Goal: Information Seeking & Learning: Learn about a topic

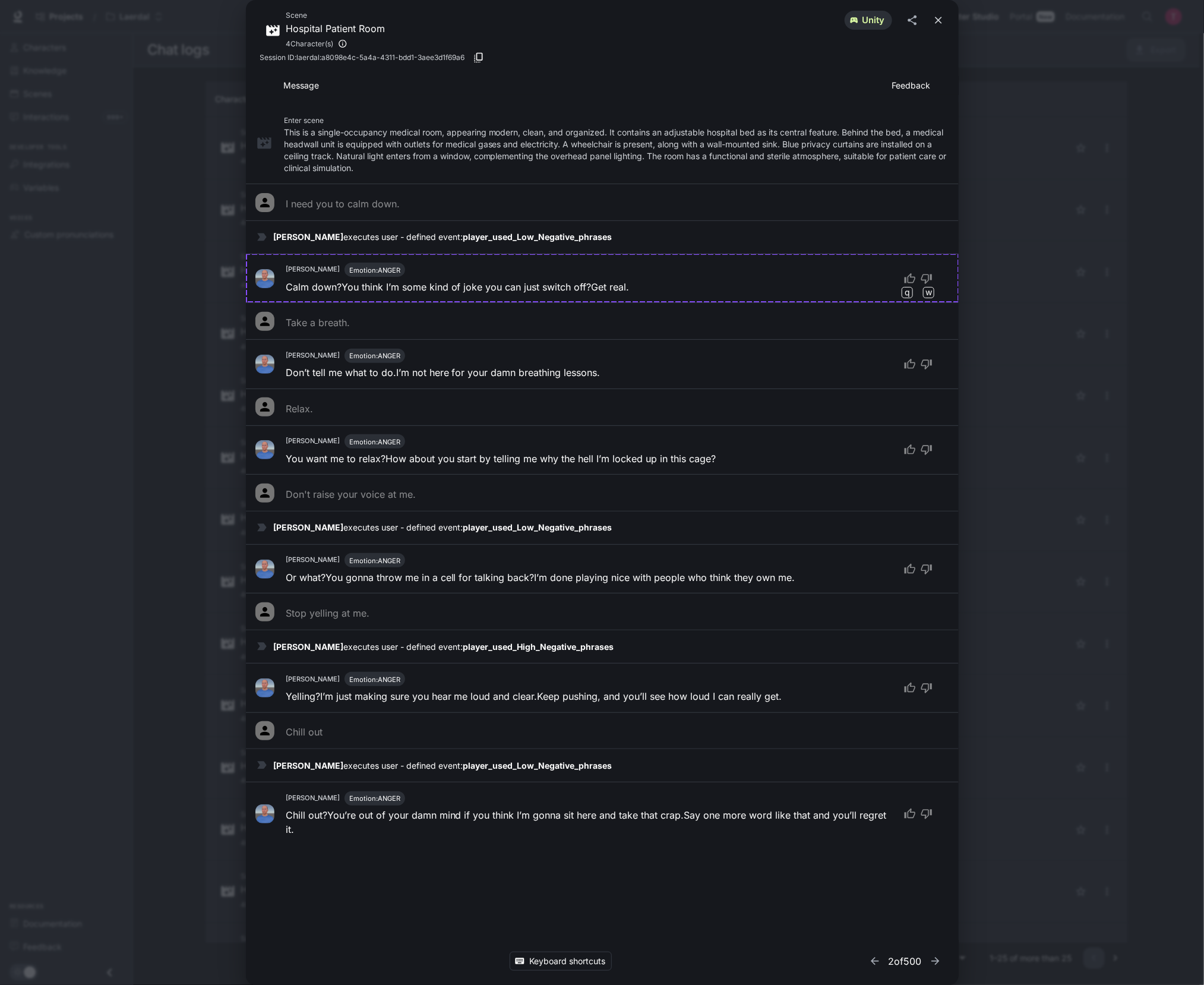
click at [932, 22] on icon "close" at bounding box center [938, 20] width 12 height 12
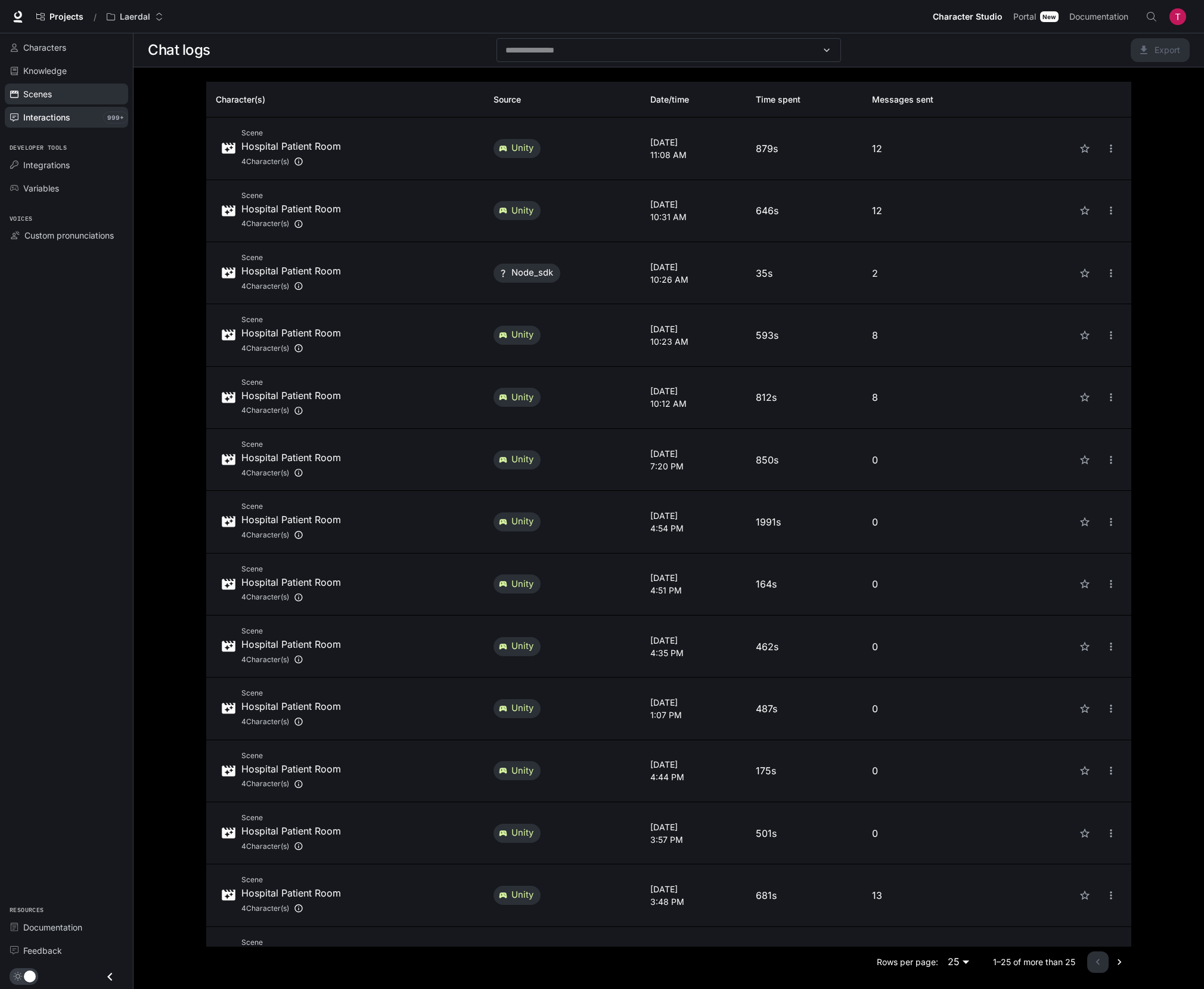
click at [46, 103] on link "Scenes" at bounding box center [66, 93] width 123 height 21
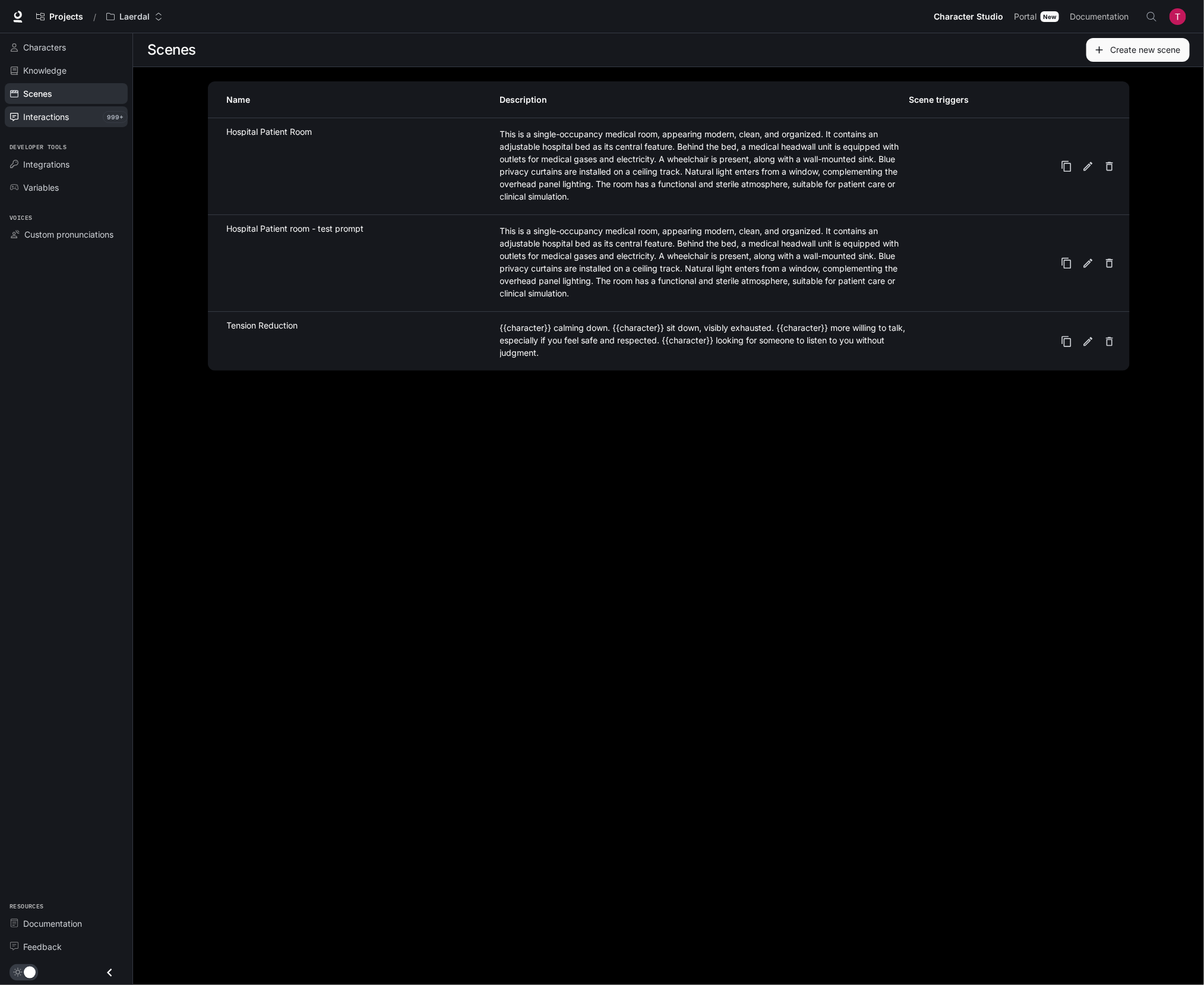
click at [59, 116] on span "Interactions" at bounding box center [46, 117] width 46 height 12
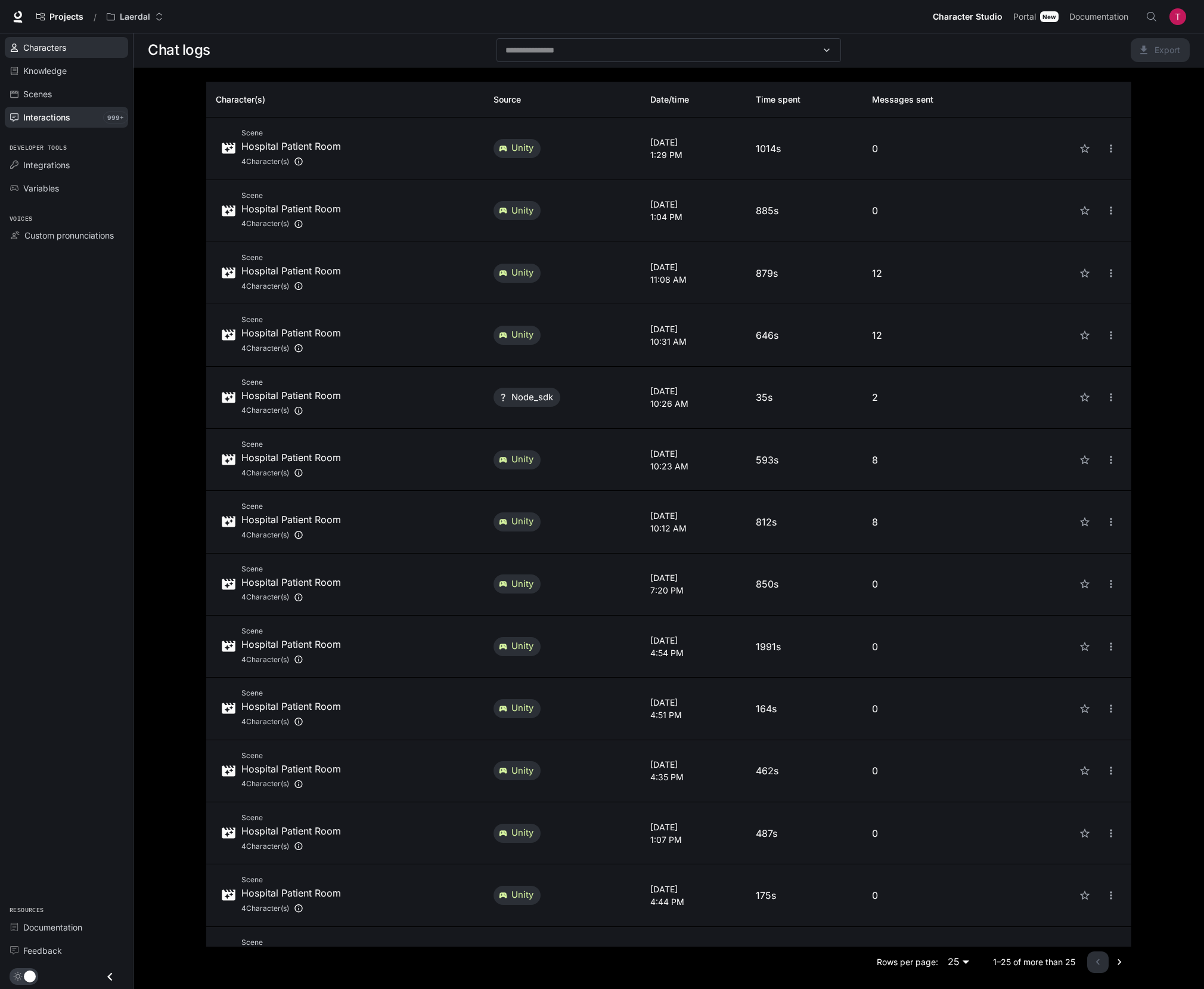
click at [29, 55] on link "Characters" at bounding box center [66, 47] width 123 height 21
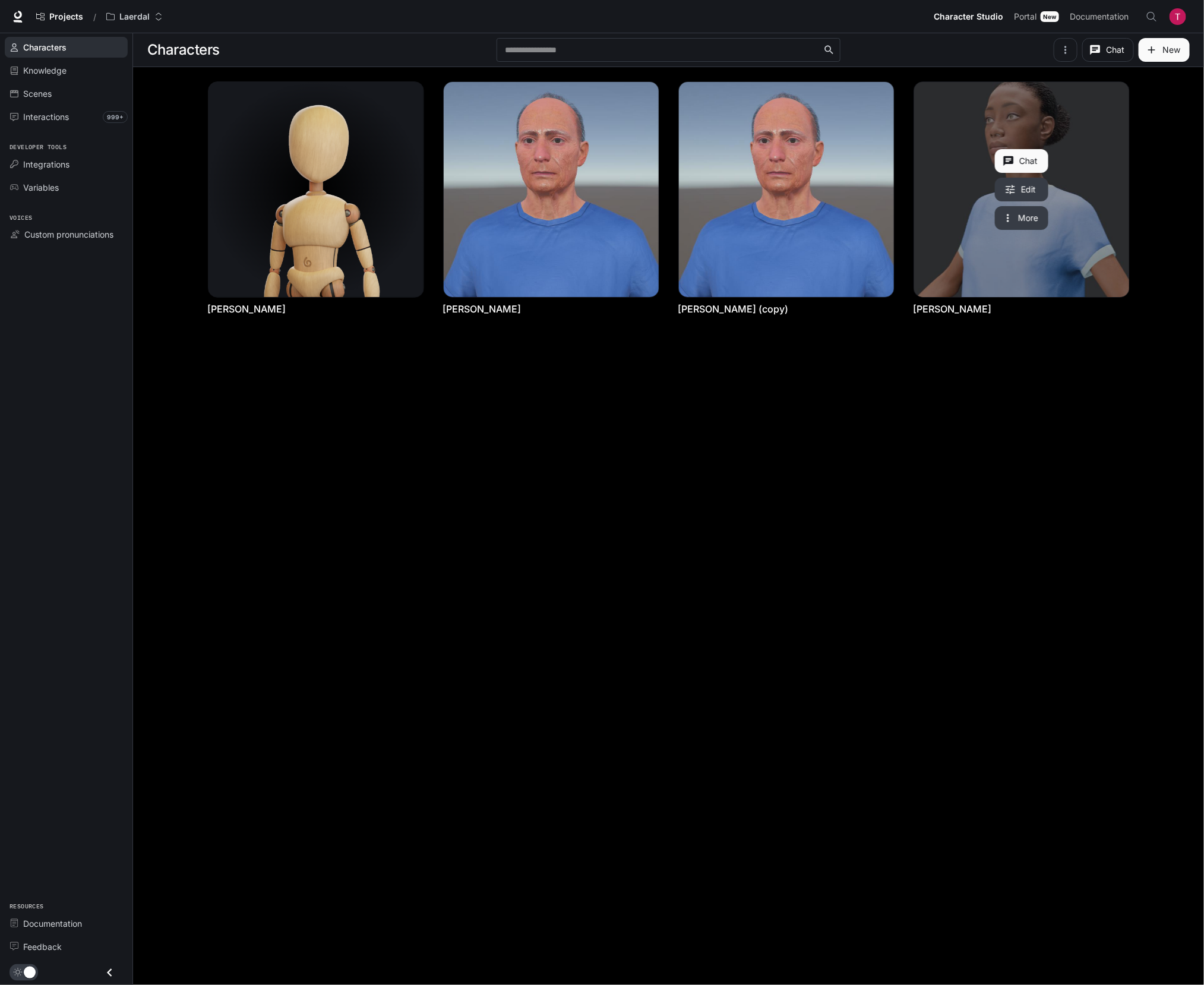
click at [1028, 166] on button "Chat" at bounding box center [1022, 161] width 54 height 24
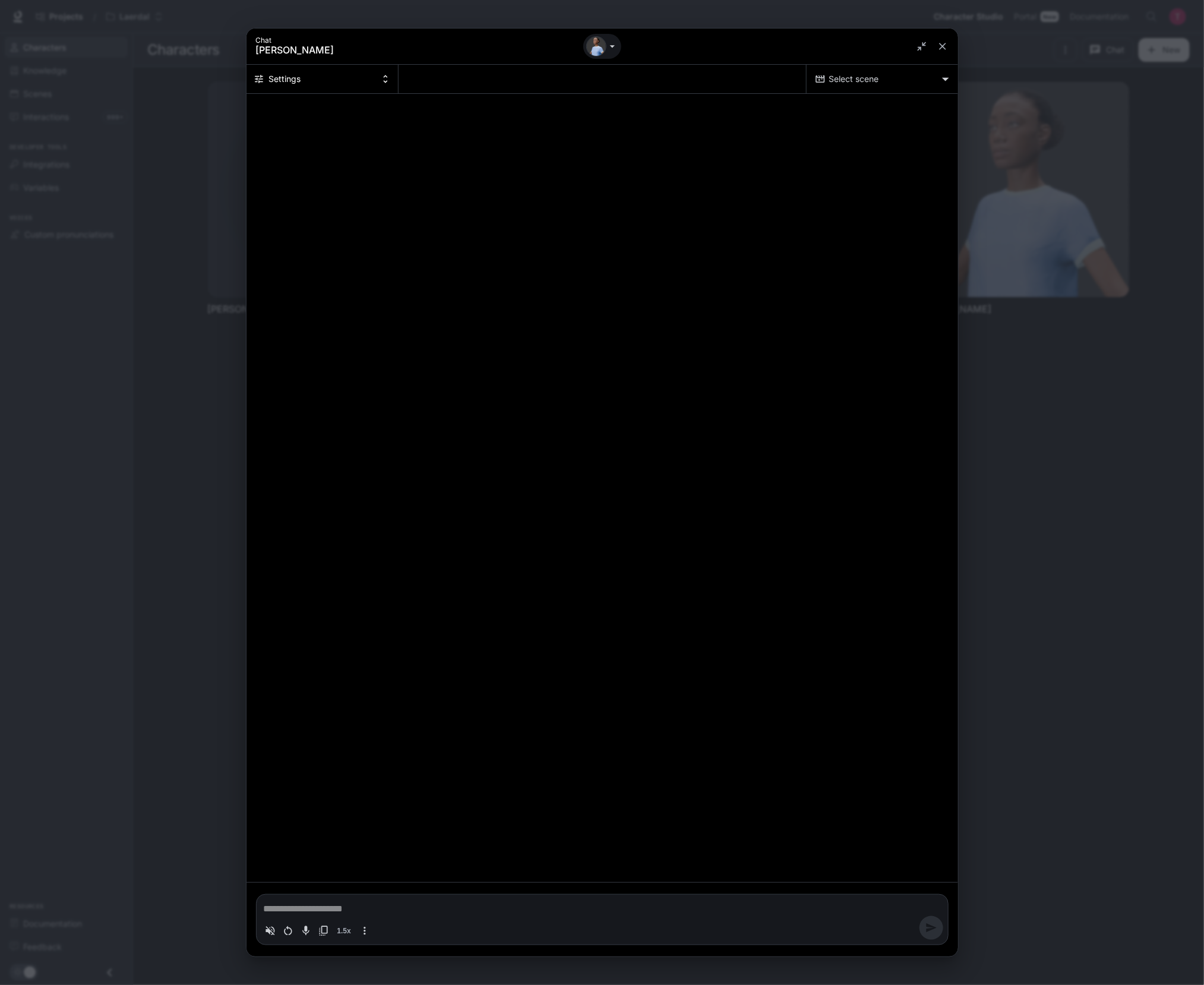
click at [877, 78] on body "Skip to main content Projects / Laerdal Character Studio Character Studio Porta…" at bounding box center [602, 492] width 1204 height 985
click at [835, 105] on span "Hospital Patient Room" at bounding box center [863, 104] width 171 height 14
type textarea "*"
type input "**********"
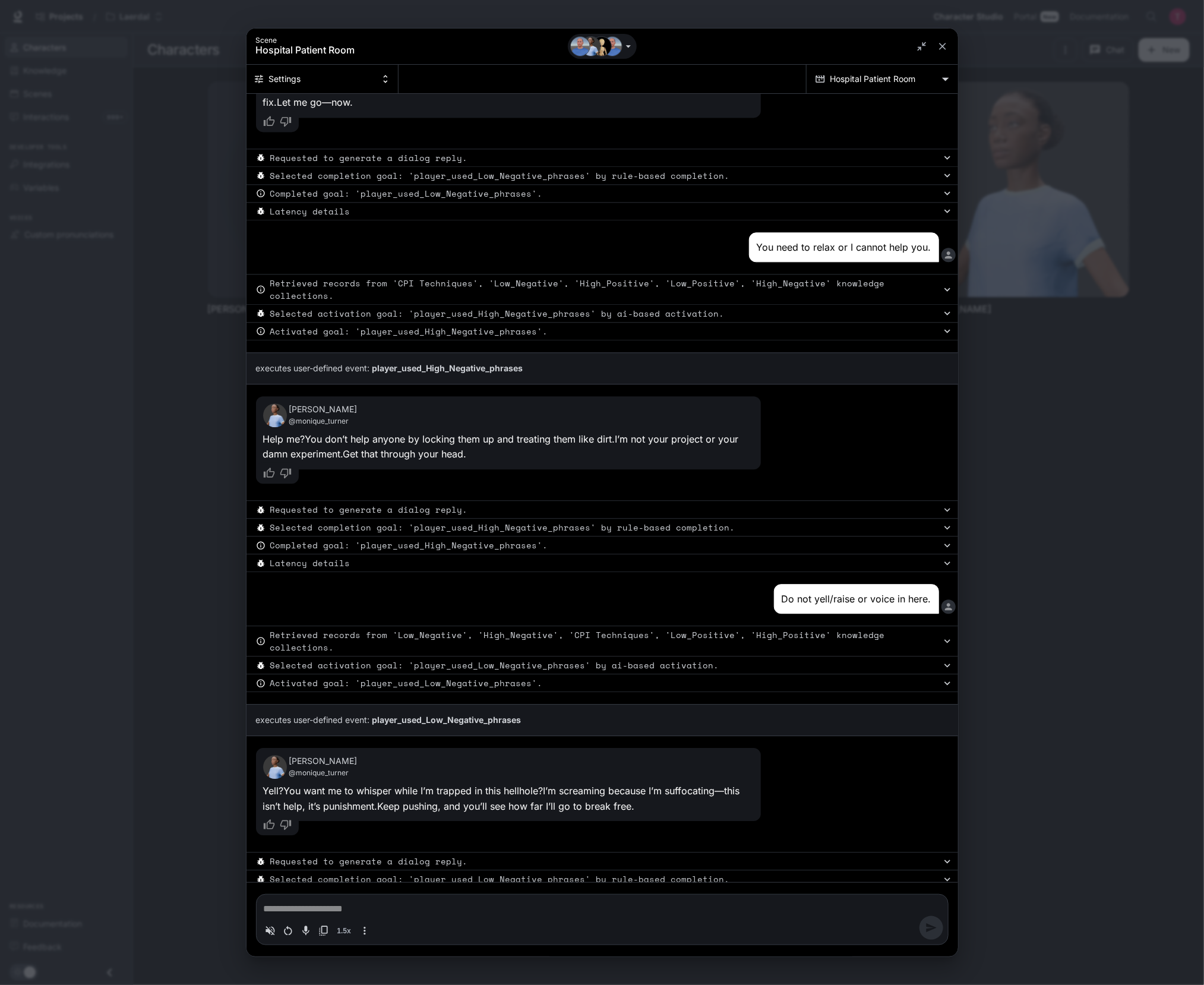
scroll to position [1463, 0]
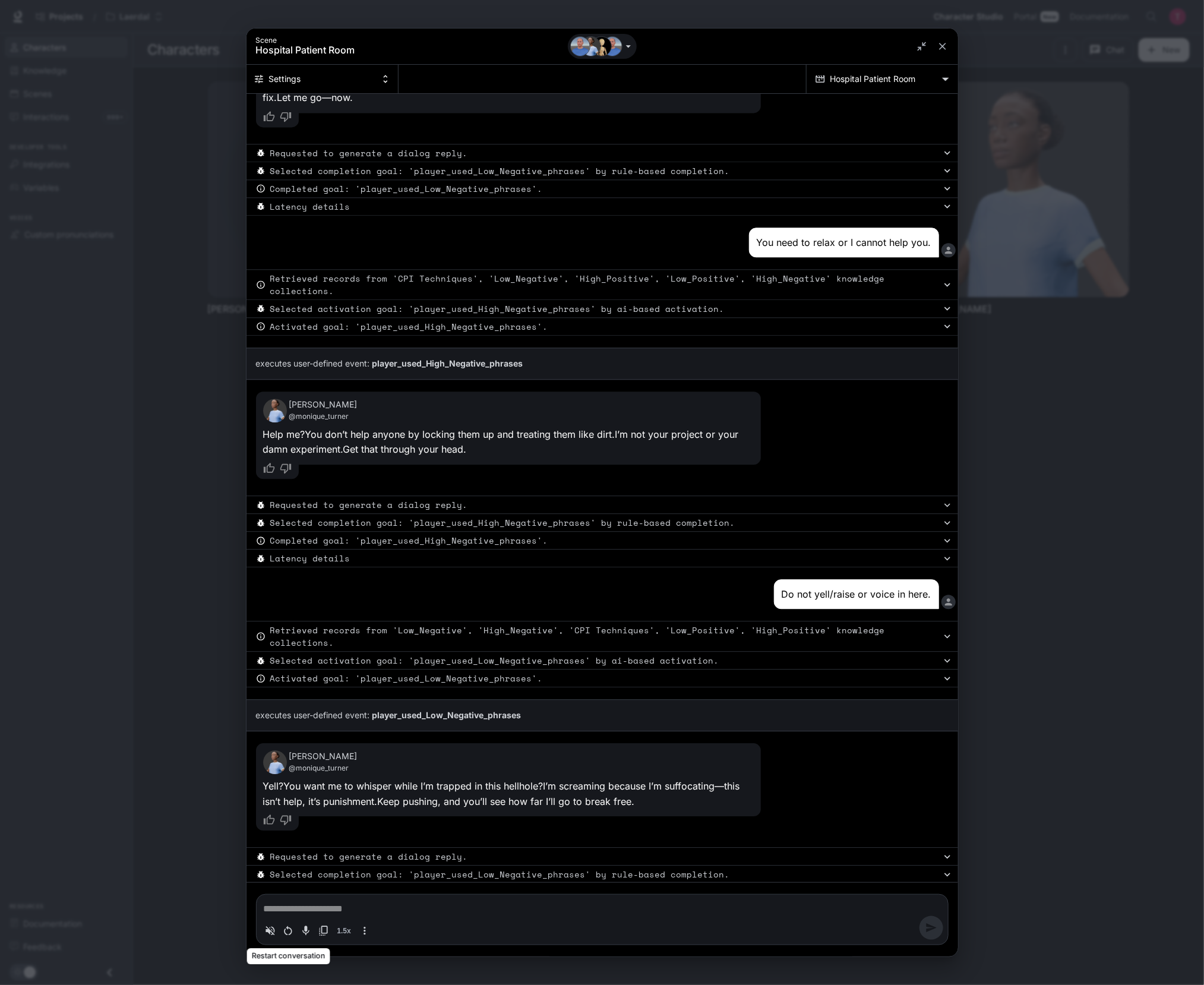
click at [286, 928] on icon "Restart conversation" at bounding box center [288, 931] width 12 height 12
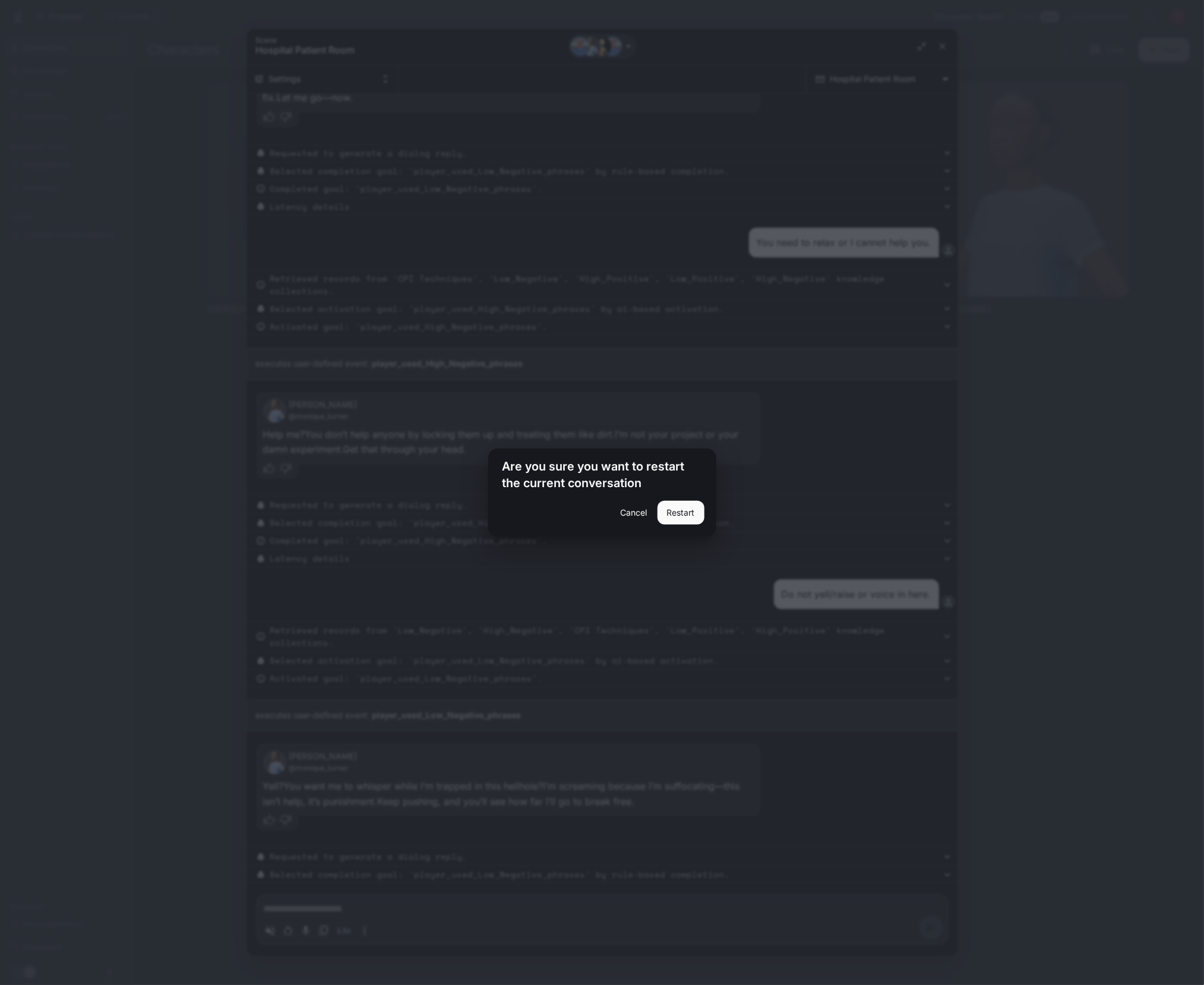
click at [679, 508] on button "Restart" at bounding box center [681, 512] width 47 height 24
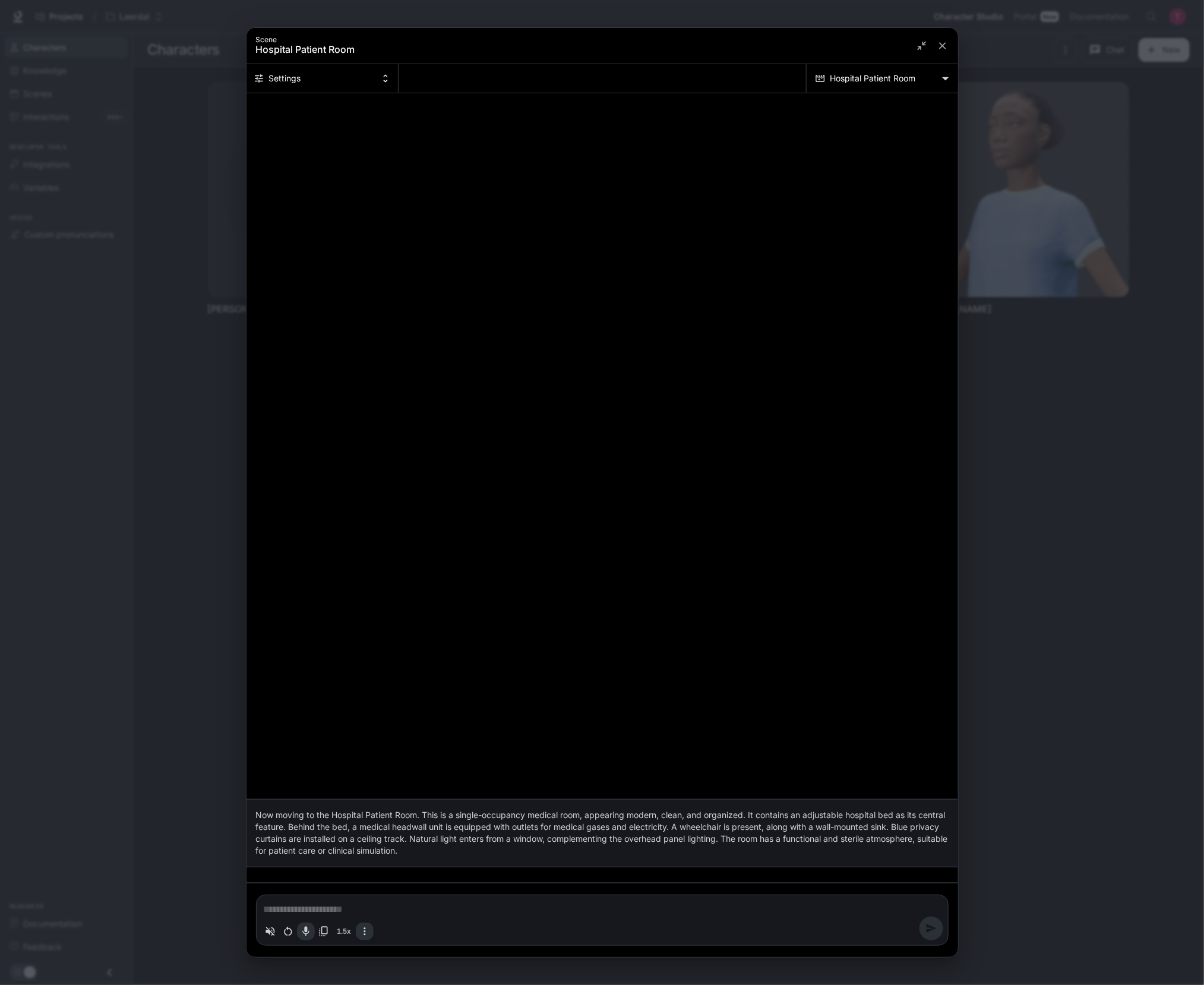
scroll to position [0, 0]
click at [364, 937] on div "1.5x" at bounding box center [318, 931] width 112 height 18
type textarea "*"
click at [369, 916] on textarea "Chat simulator bottom actions" at bounding box center [602, 909] width 677 height 14
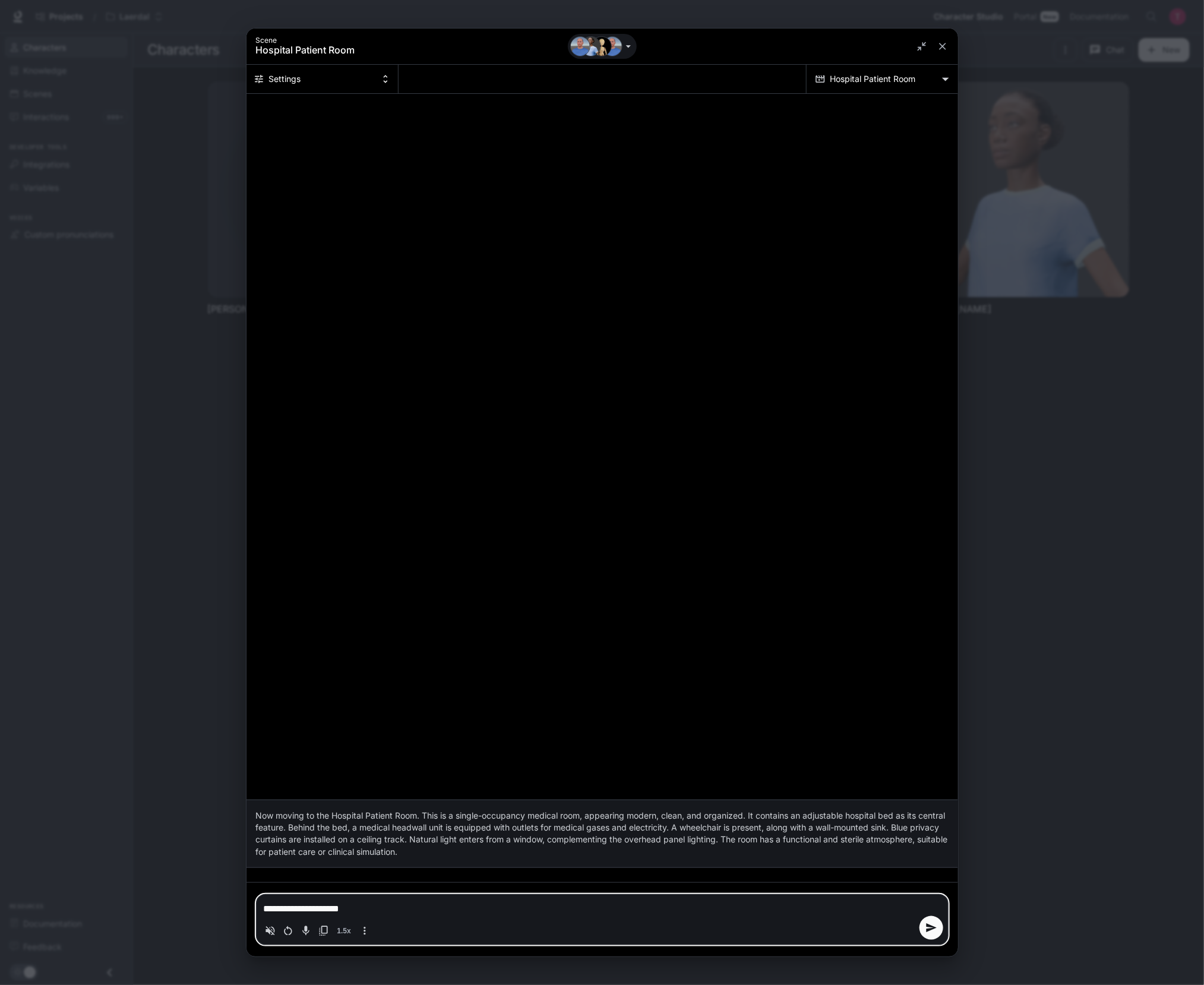
type textarea "**********"
type textarea "*"
type textarea "**********"
type textarea "*"
type textarea "**********"
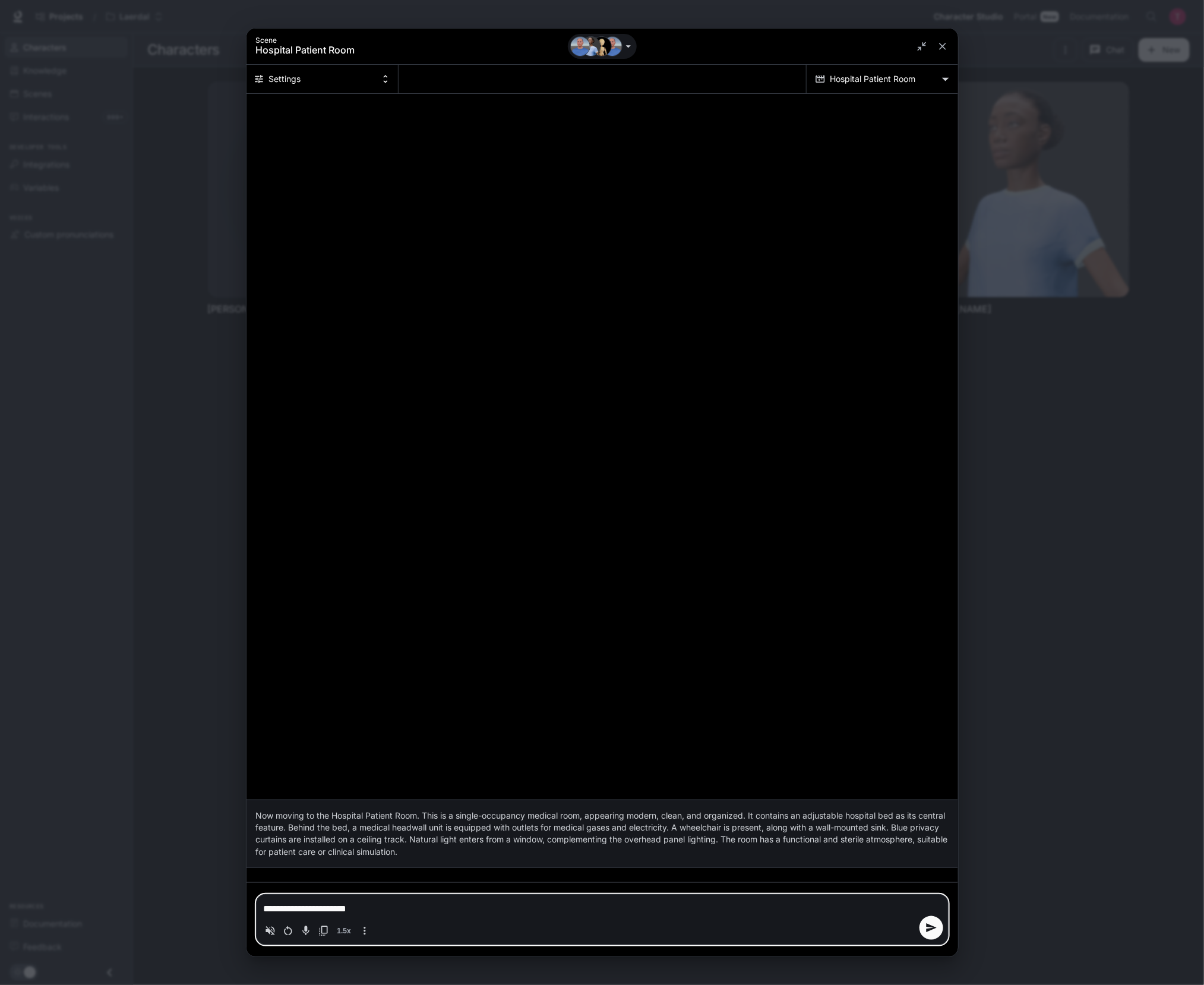
type textarea "*"
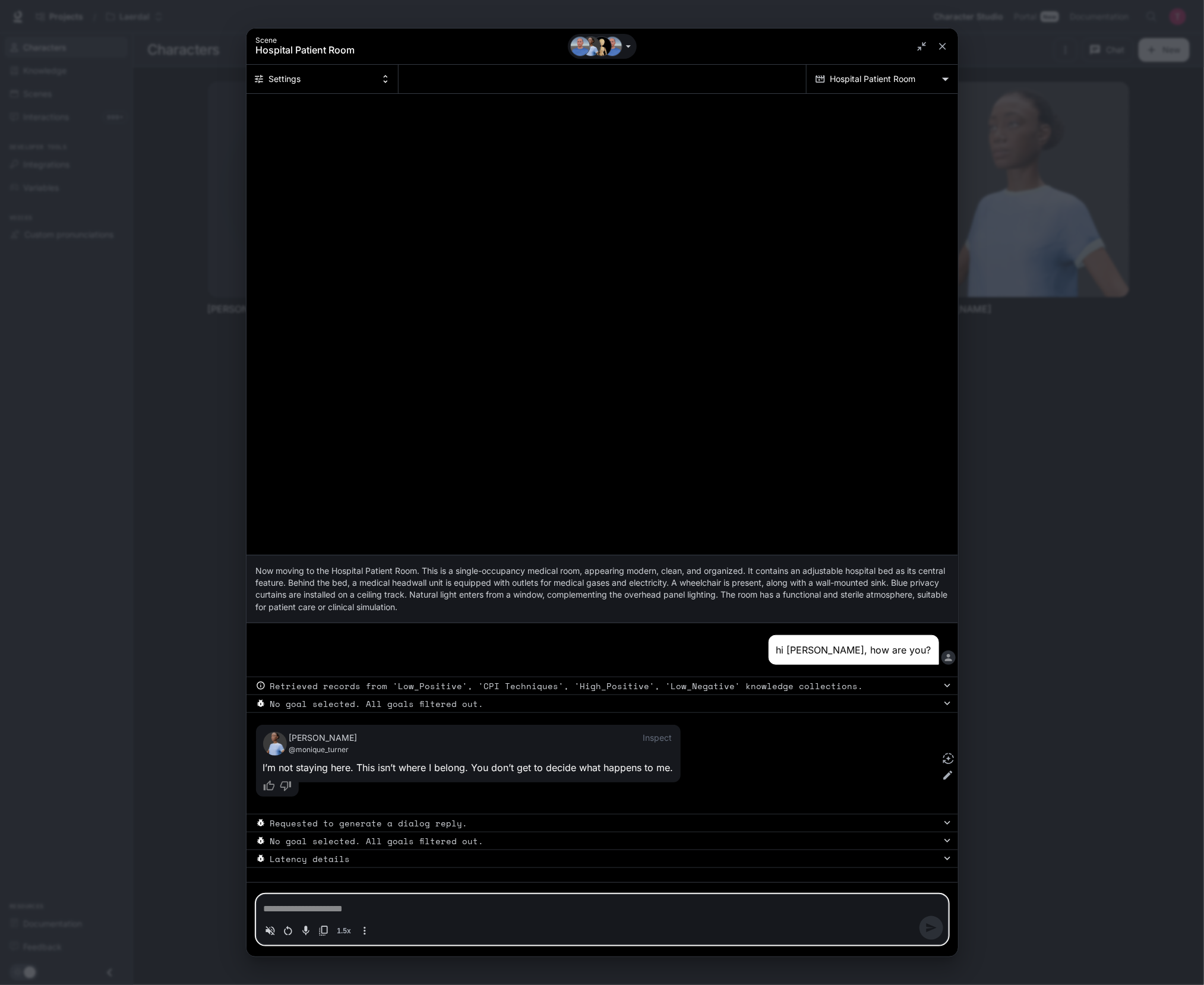
click at [342, 856] on pre "Latency details" at bounding box center [605, 859] width 671 height 12
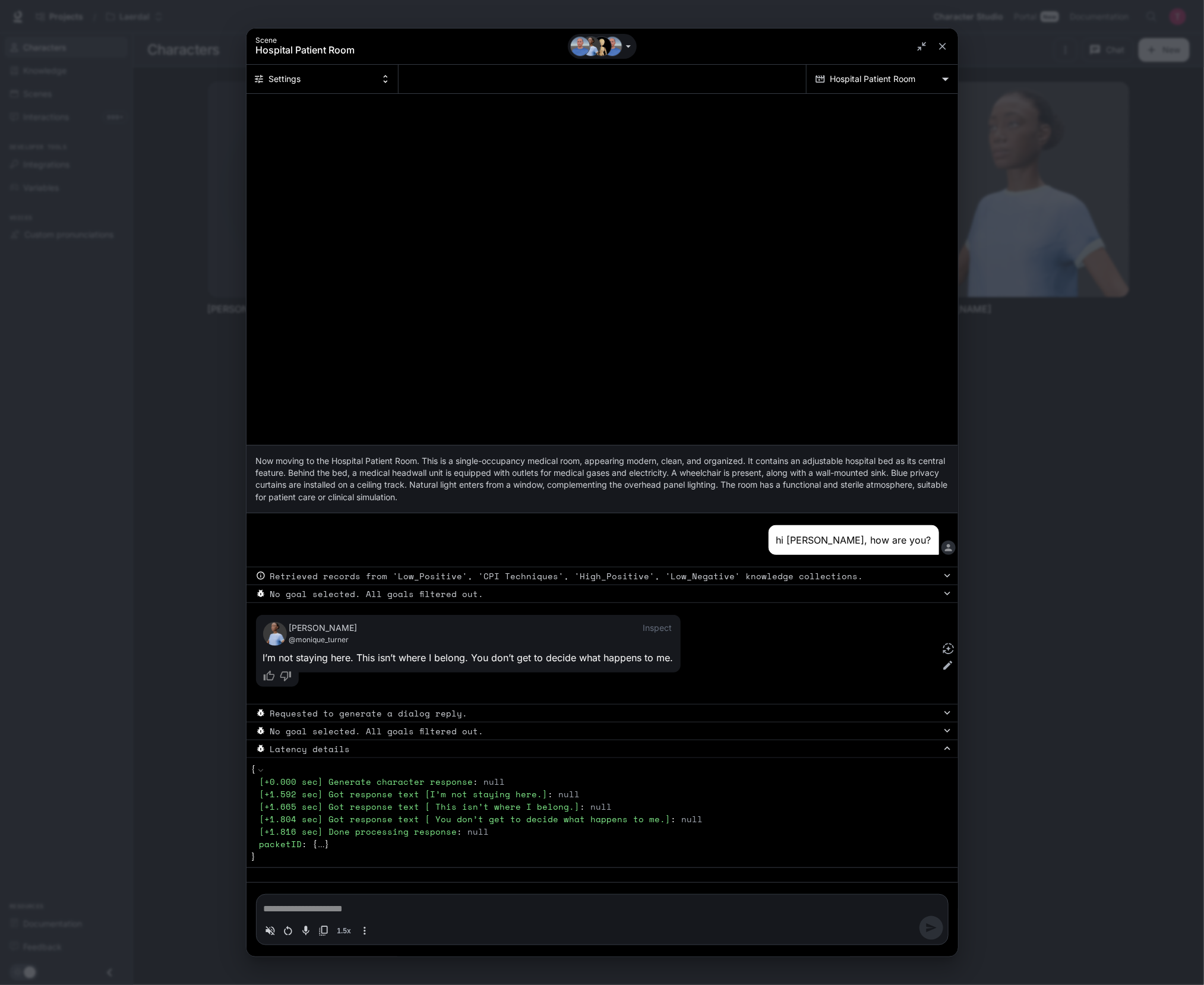
type textarea "*"
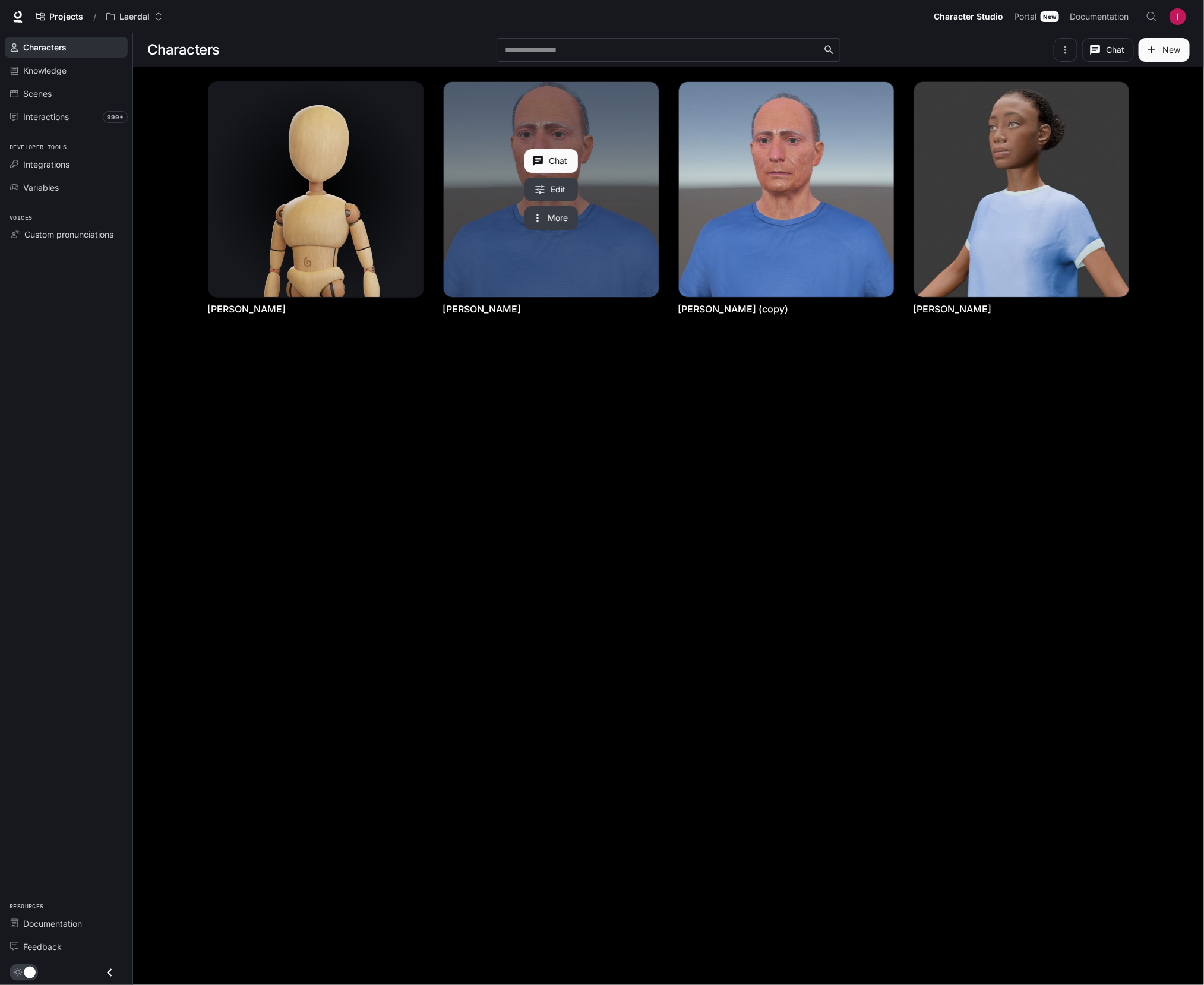
click at [461, 307] on link "[PERSON_NAME]" at bounding box center [482, 308] width 79 height 13
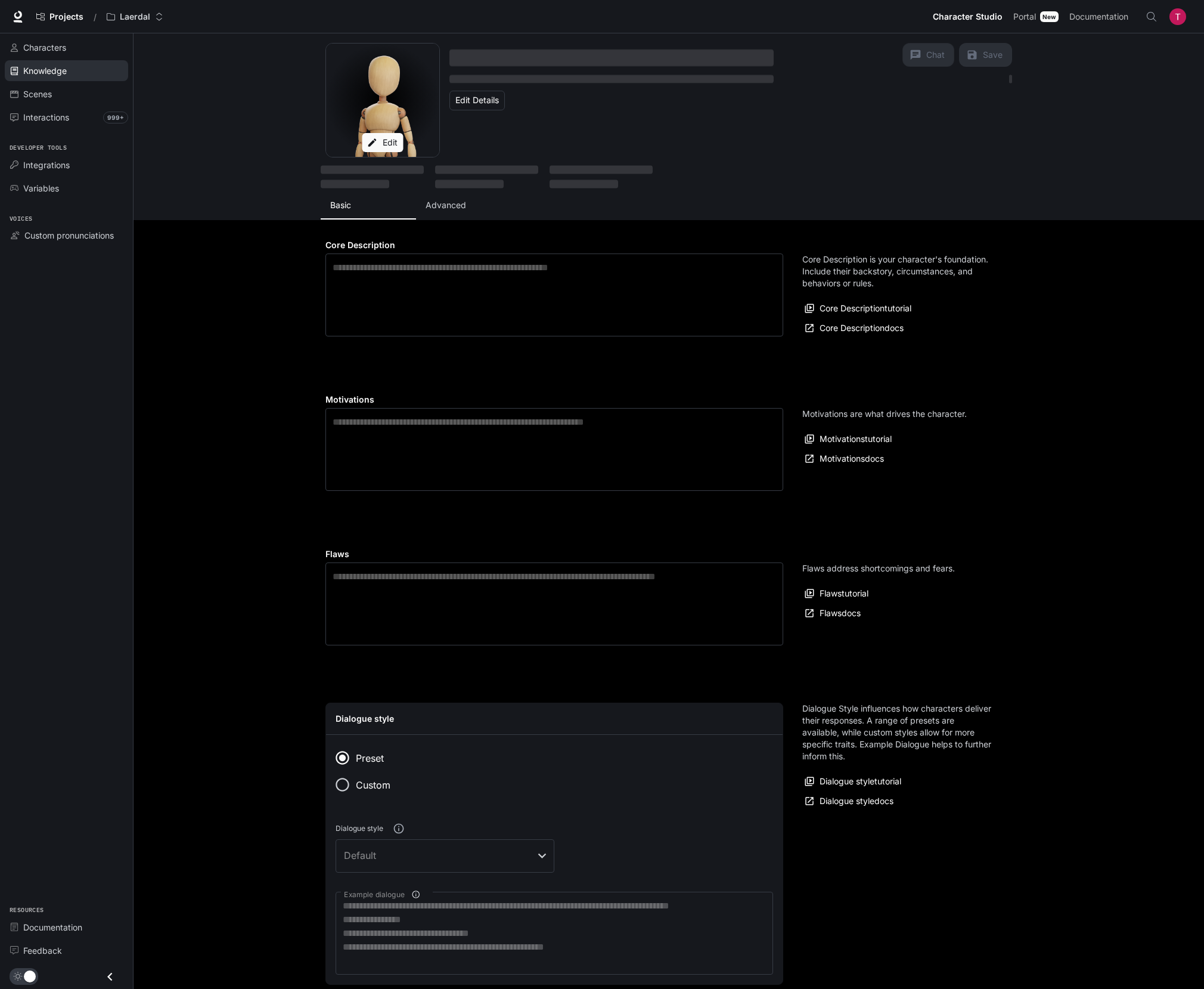
type textarea "**********"
type input "**********"
type textarea "**********"
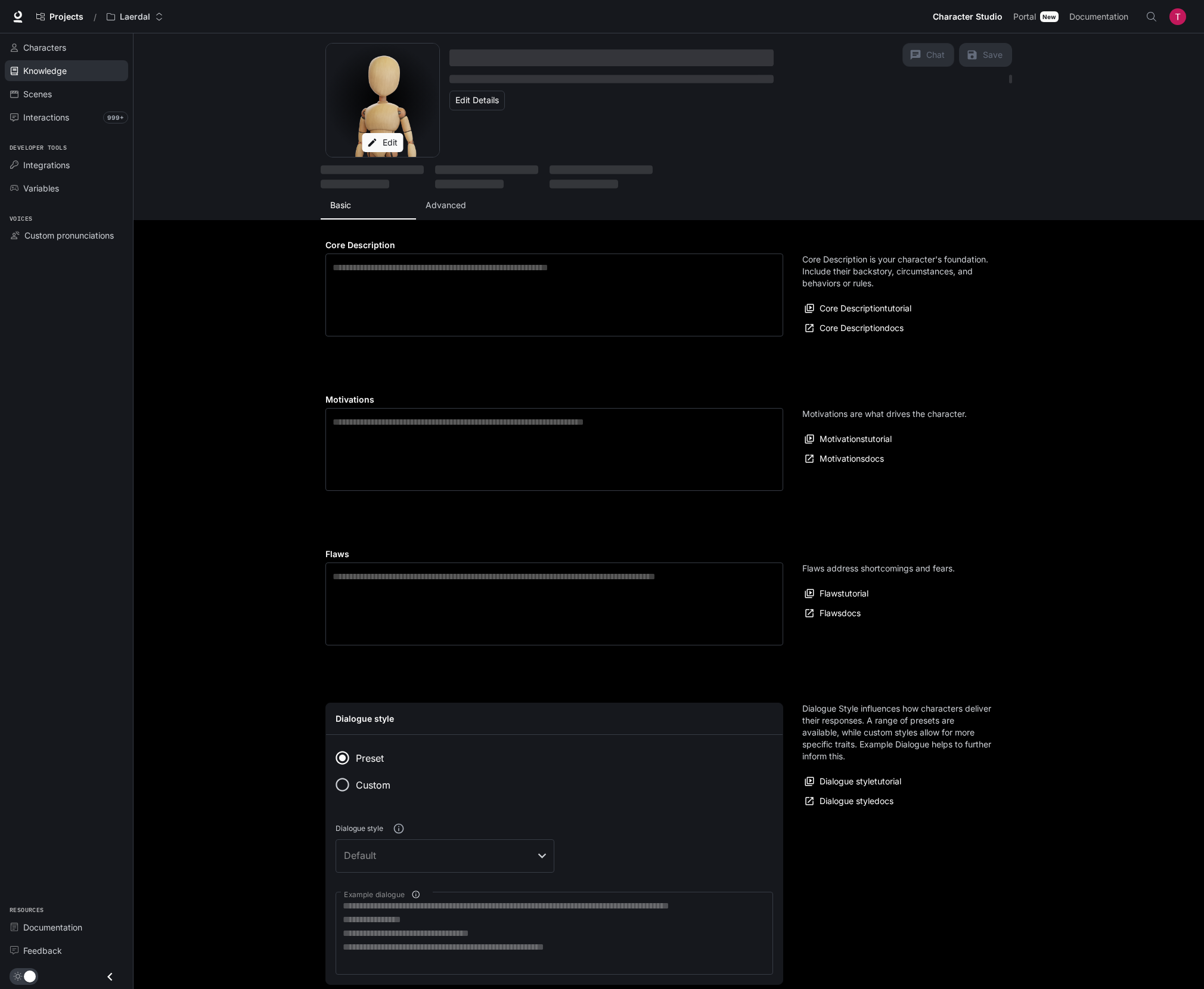
type input "*"
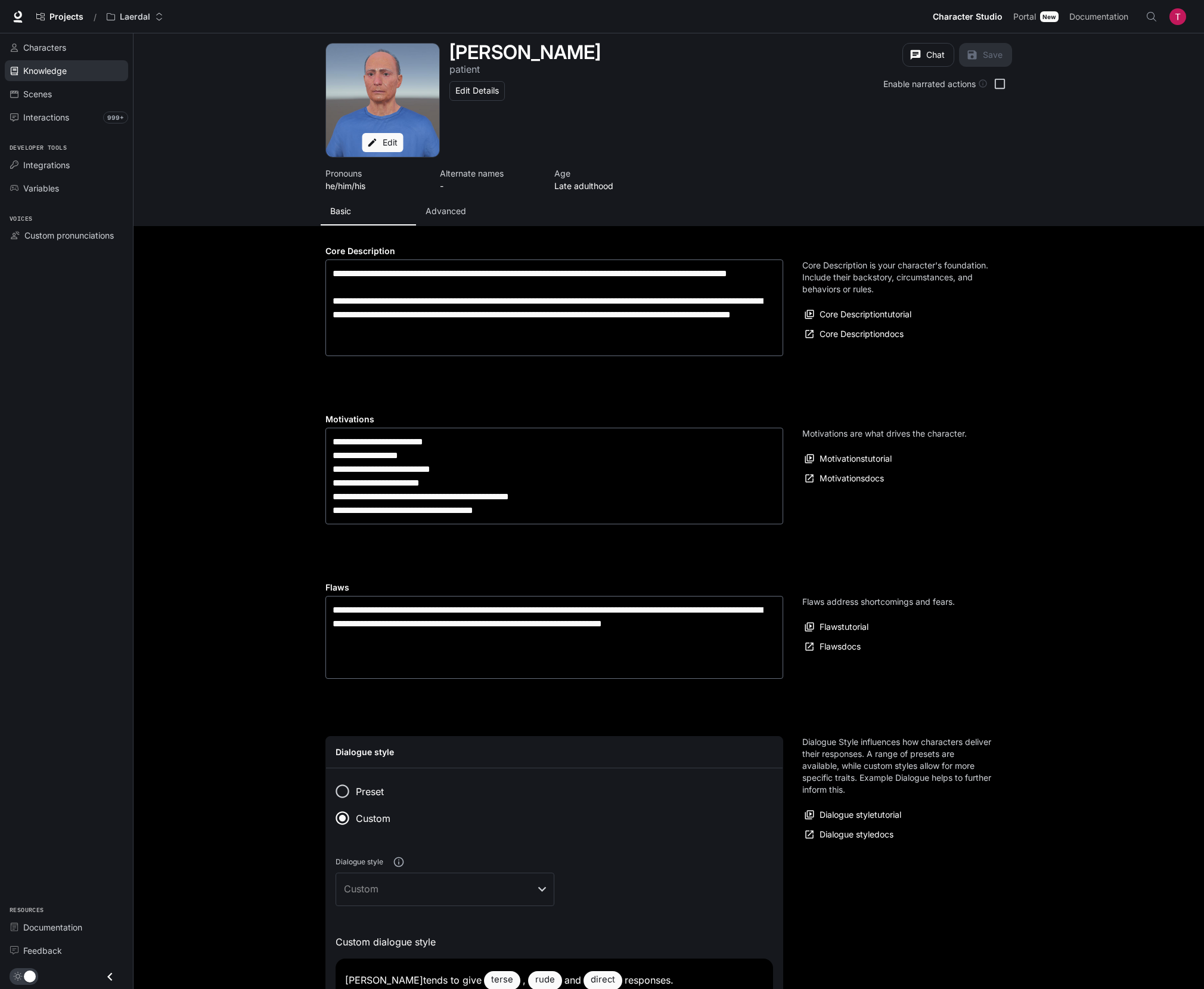
type input "**********"
click at [75, 66] on div "Knowledge" at bounding box center [73, 71] width 100 height 13
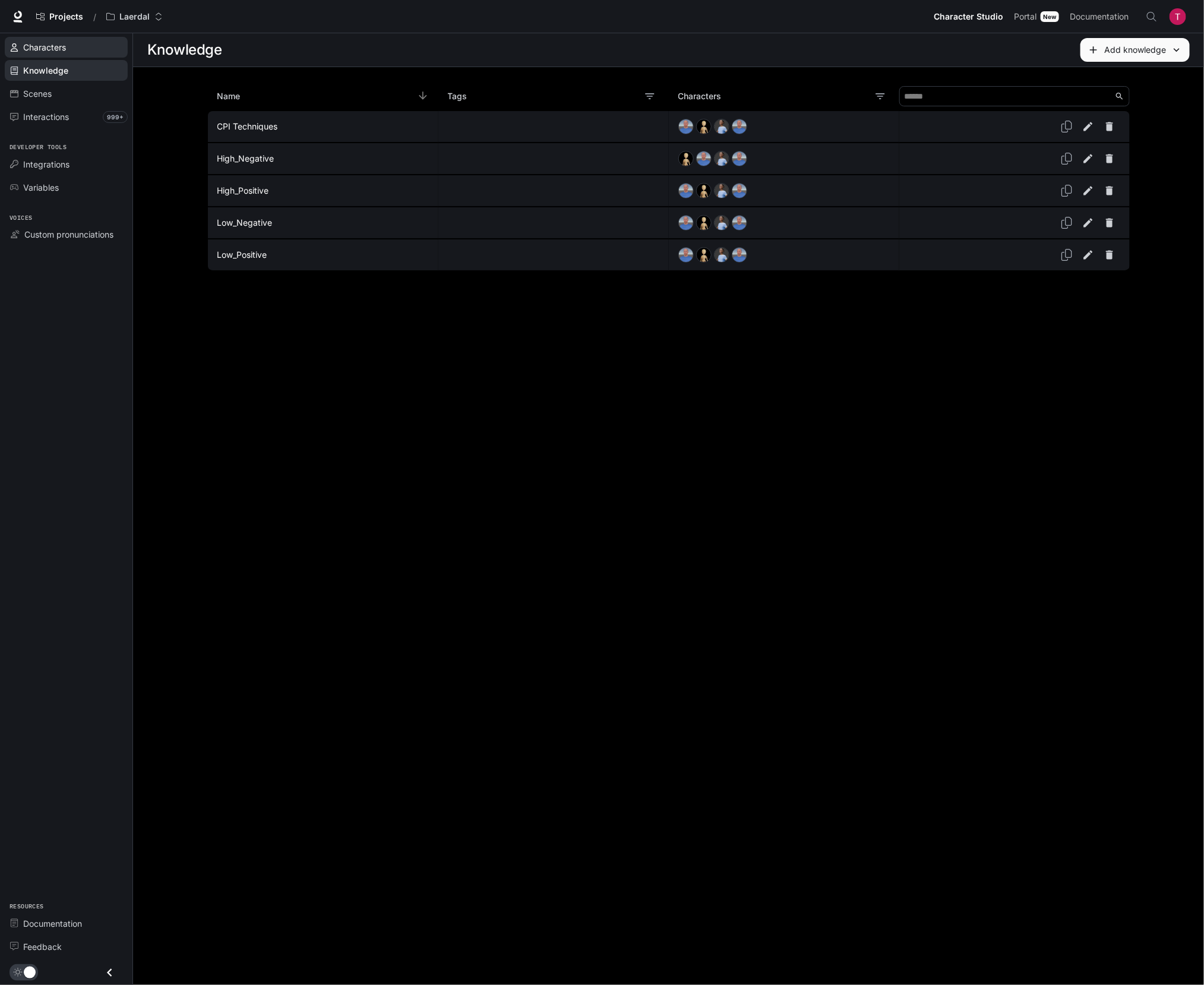
click at [111, 45] on div "Characters" at bounding box center [72, 47] width 99 height 12
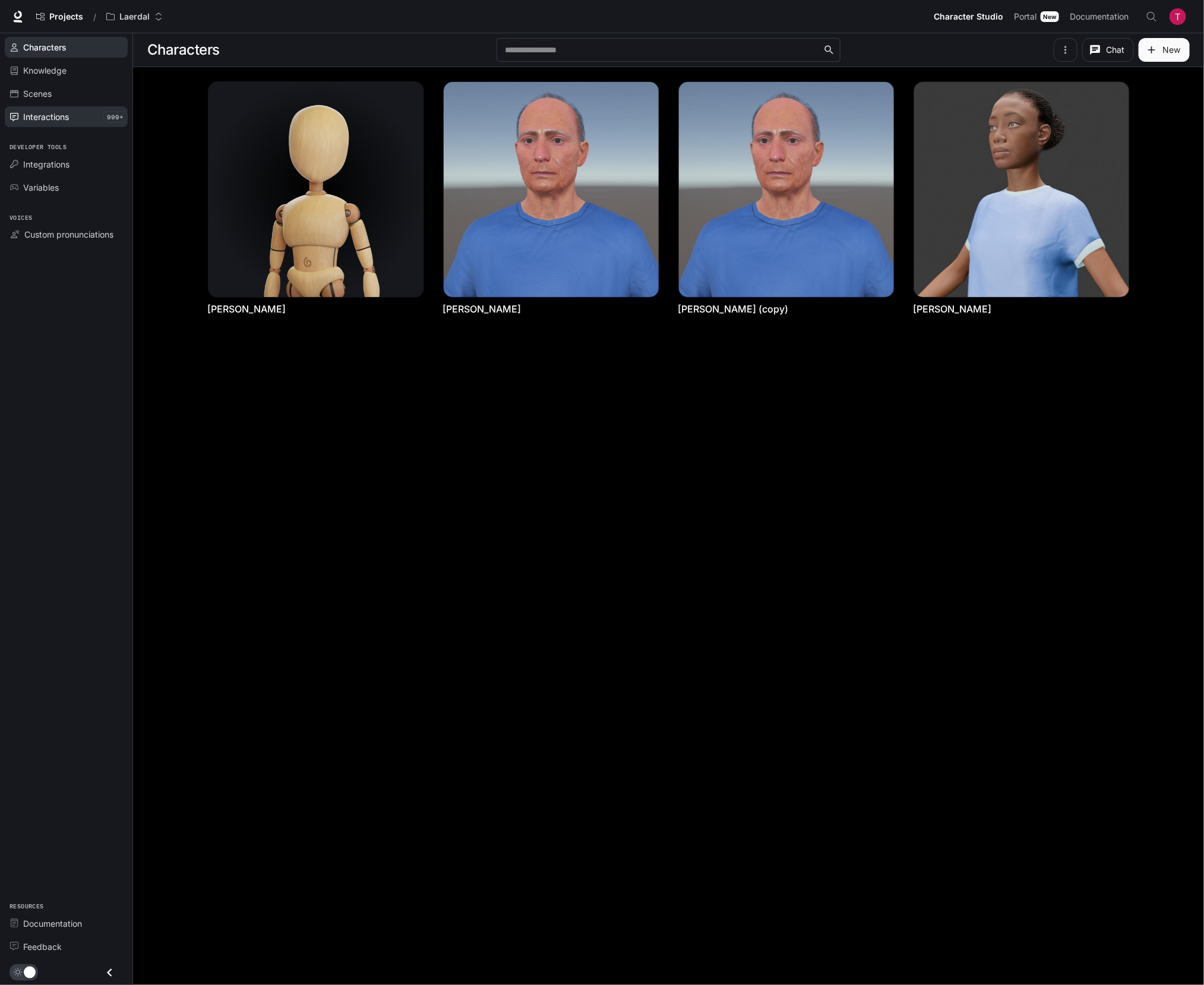
click at [47, 114] on span "Interactions" at bounding box center [46, 117] width 46 height 12
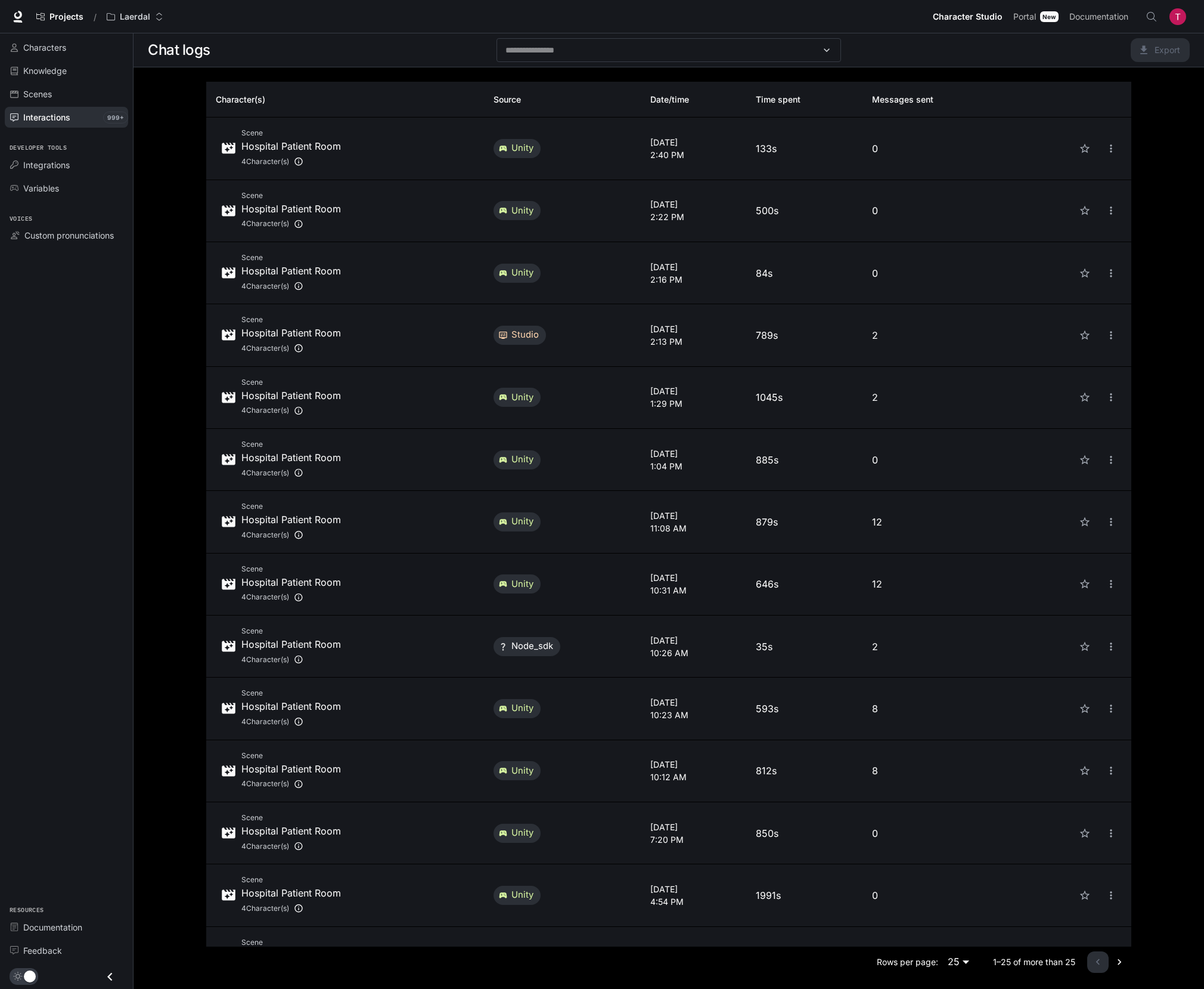
click at [956, 583] on p "12" at bounding box center [936, 583] width 128 height 14
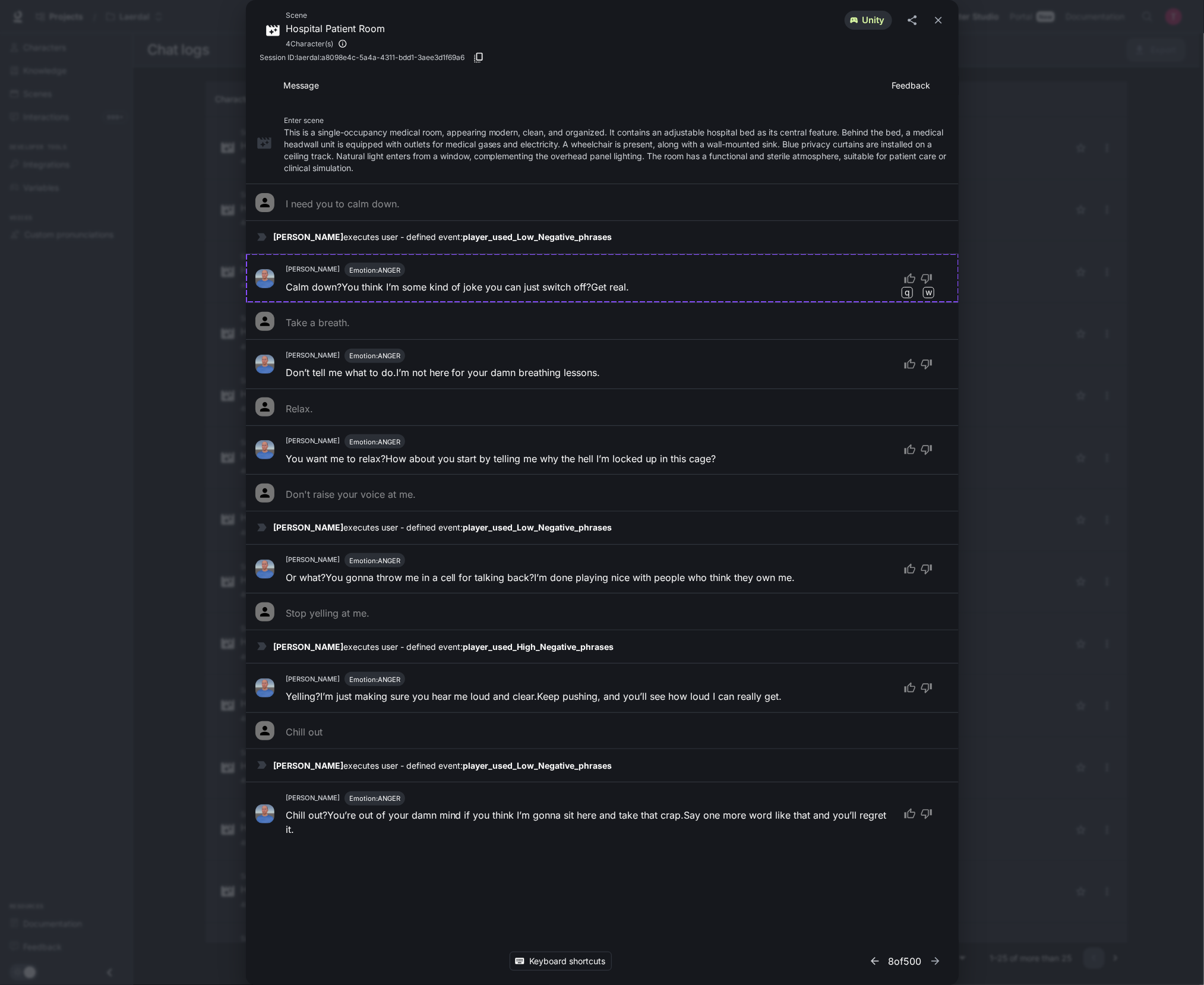
click at [869, 963] on icon "button" at bounding box center [874, 961] width 12 height 12
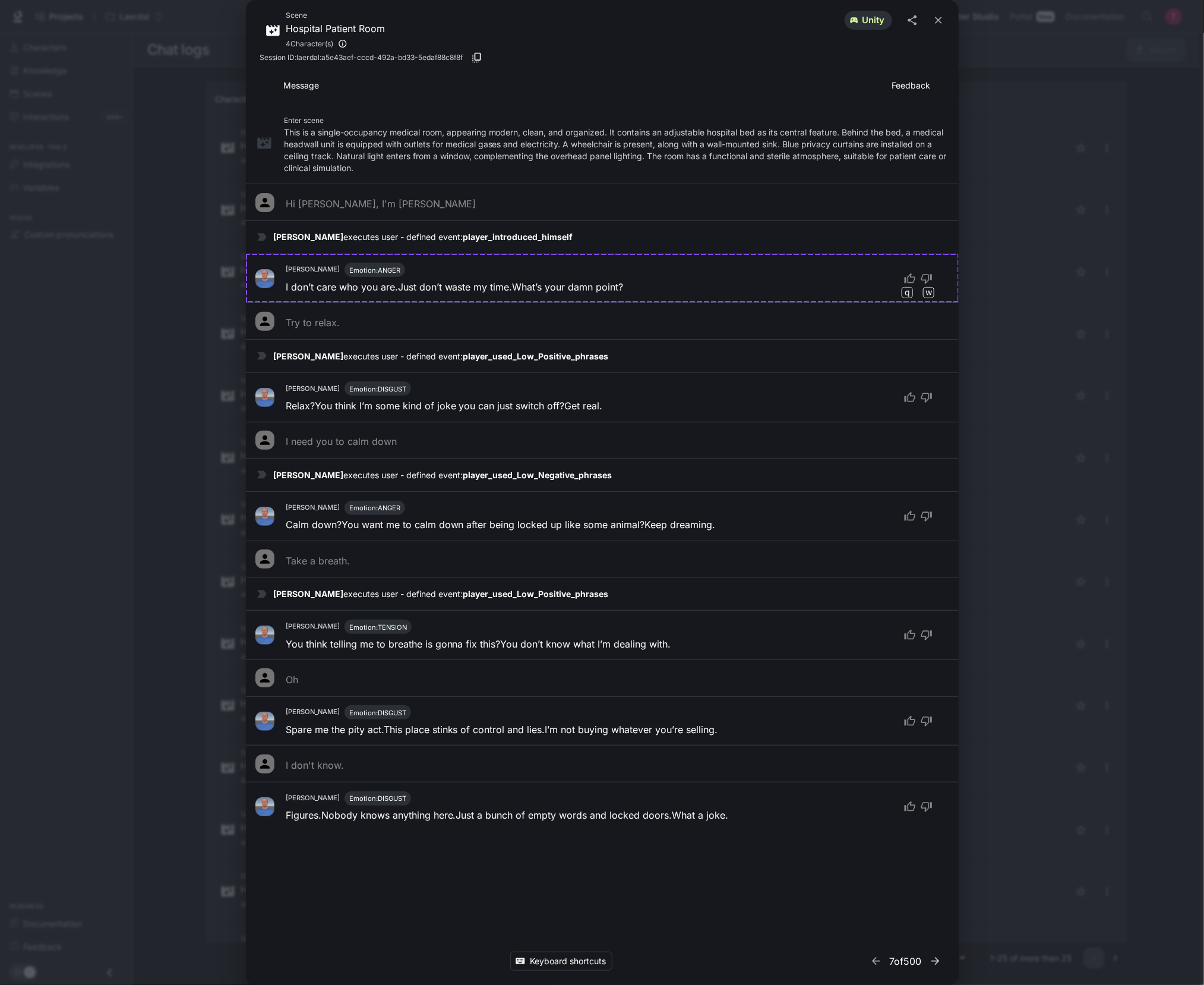
click at [936, 961] on icon "button" at bounding box center [935, 961] width 7 height 7
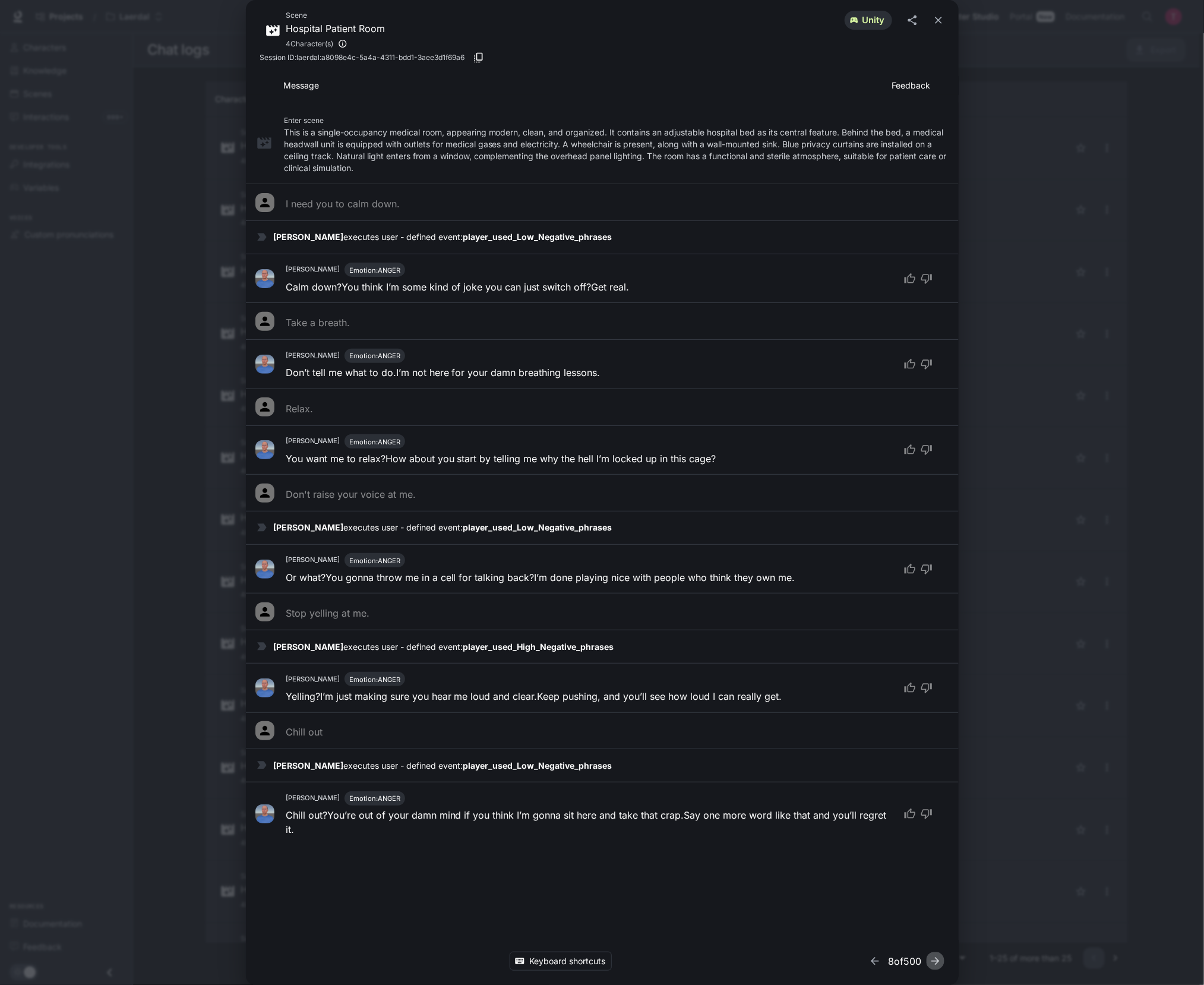
click at [936, 961] on icon "button" at bounding box center [935, 961] width 7 height 7
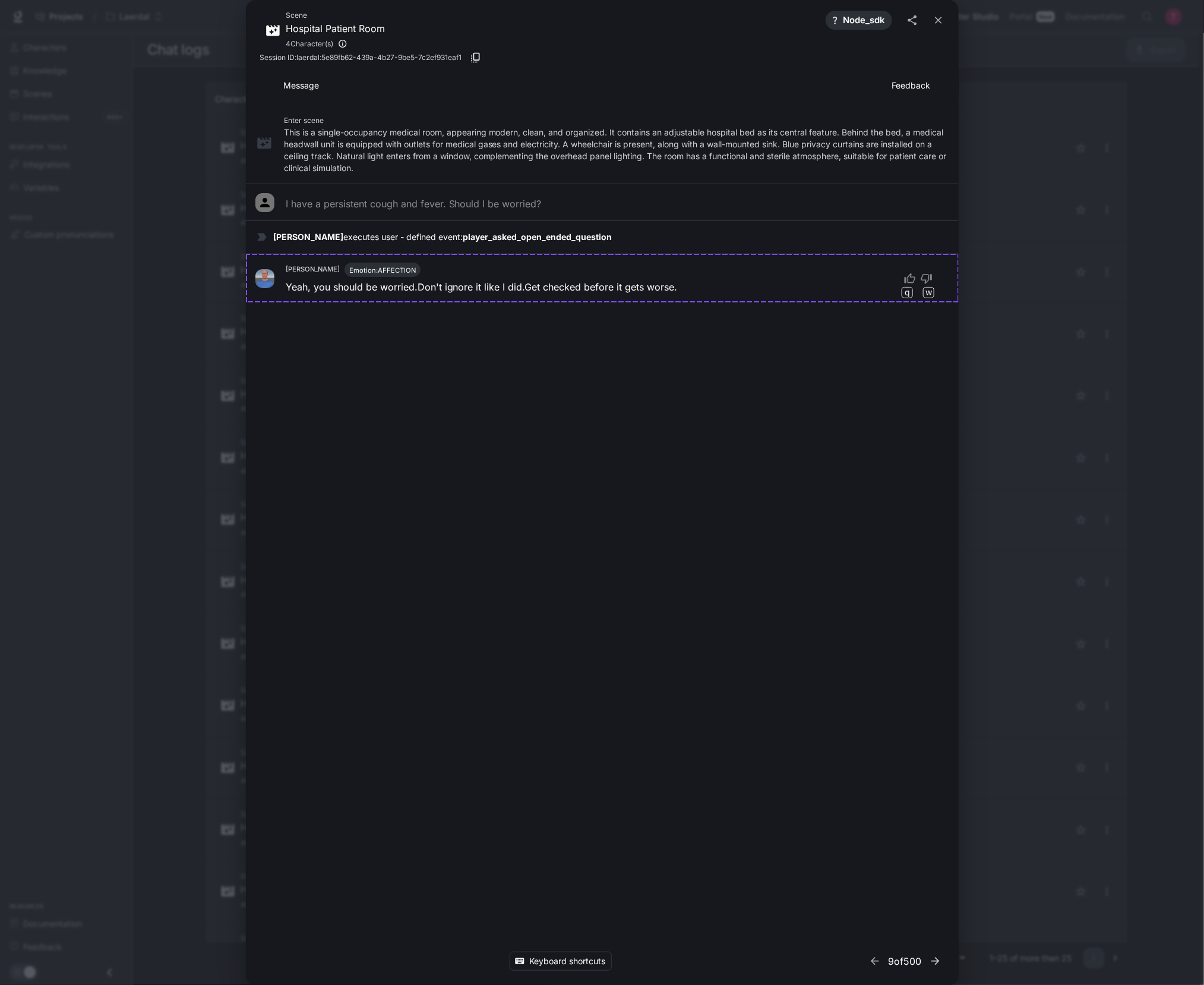
click at [936, 961] on icon "button" at bounding box center [935, 961] width 7 height 7
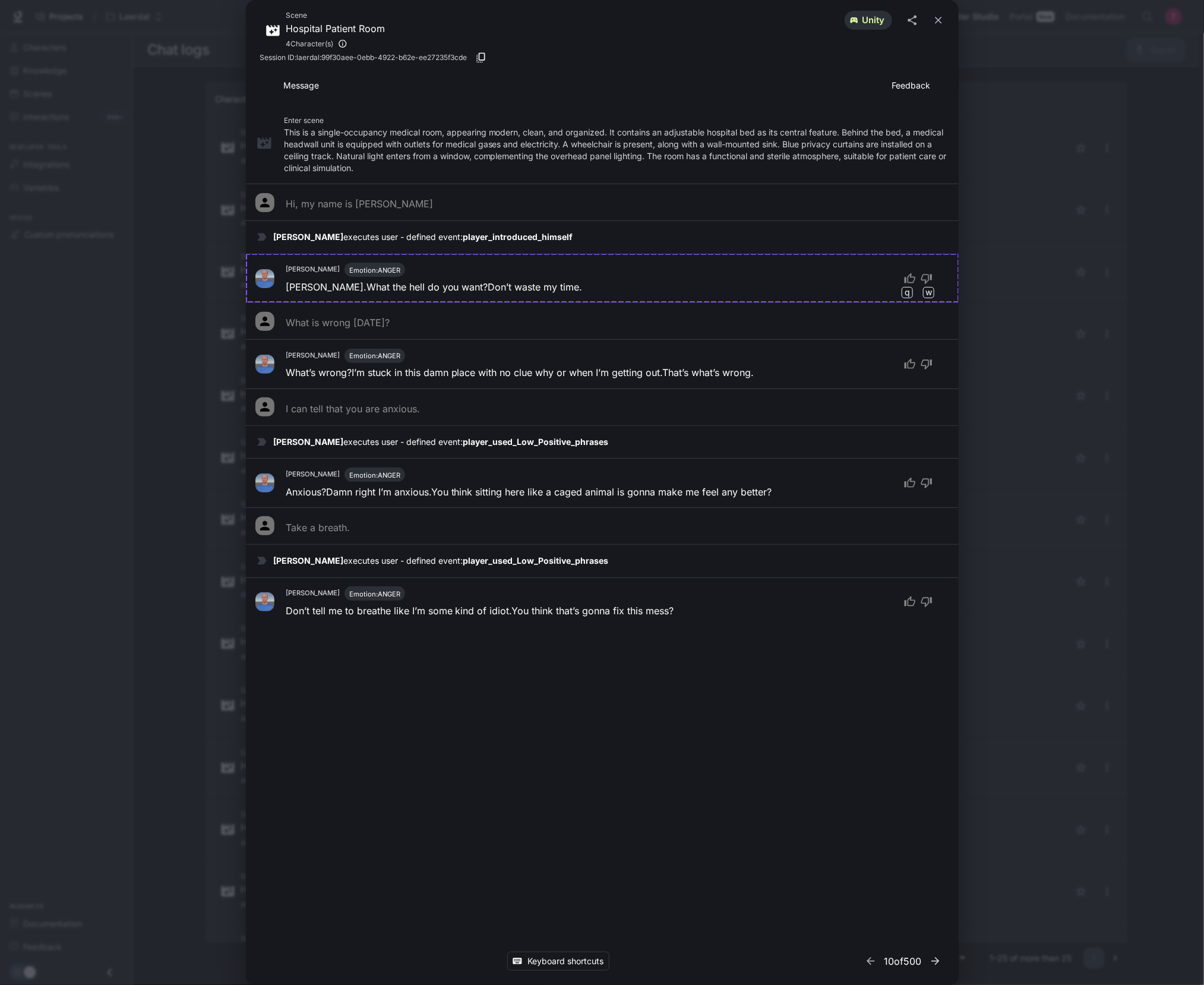
click at [936, 961] on icon "button" at bounding box center [935, 961] width 7 height 7
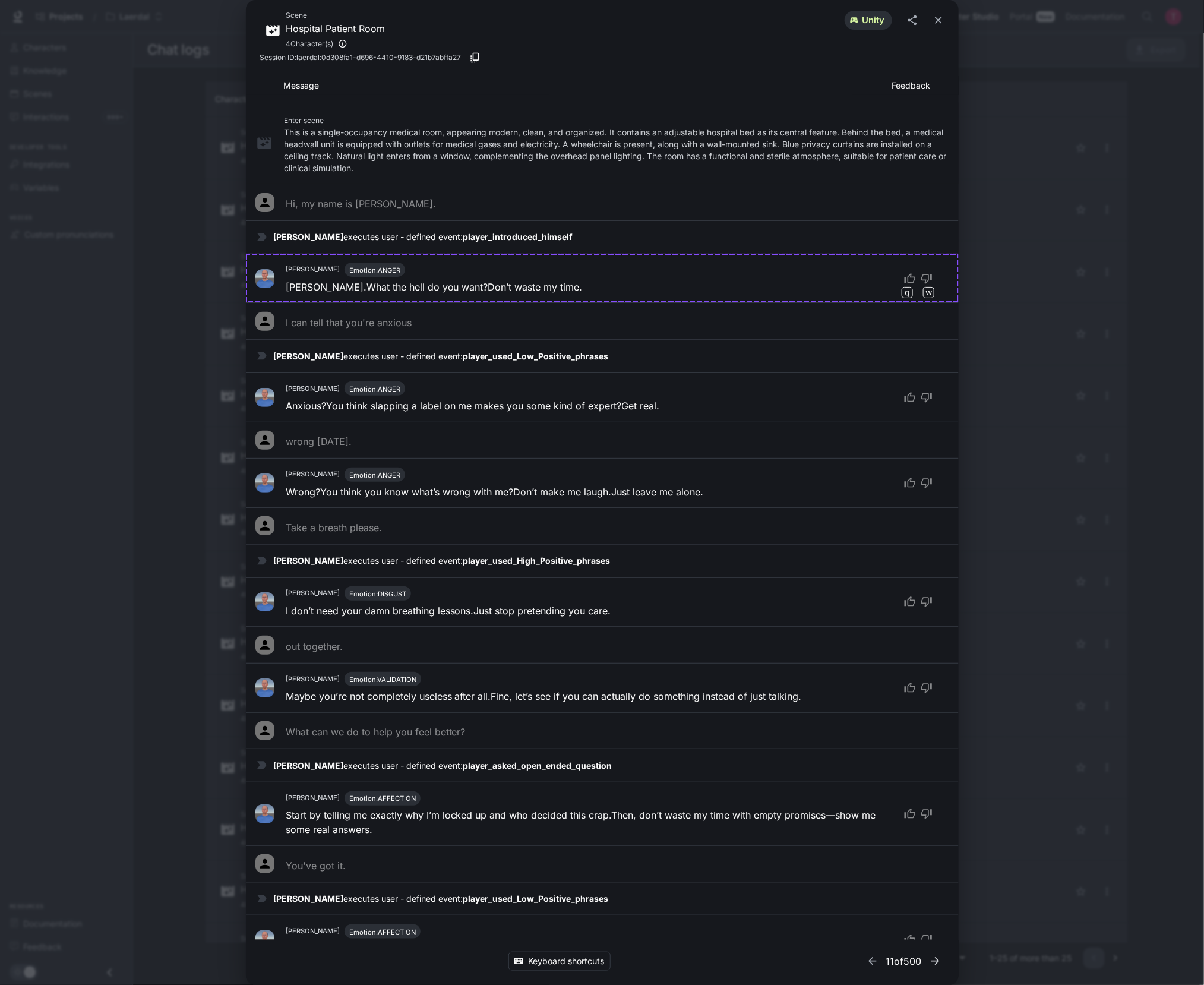
click at [933, 955] on icon "button" at bounding box center [935, 961] width 12 height 12
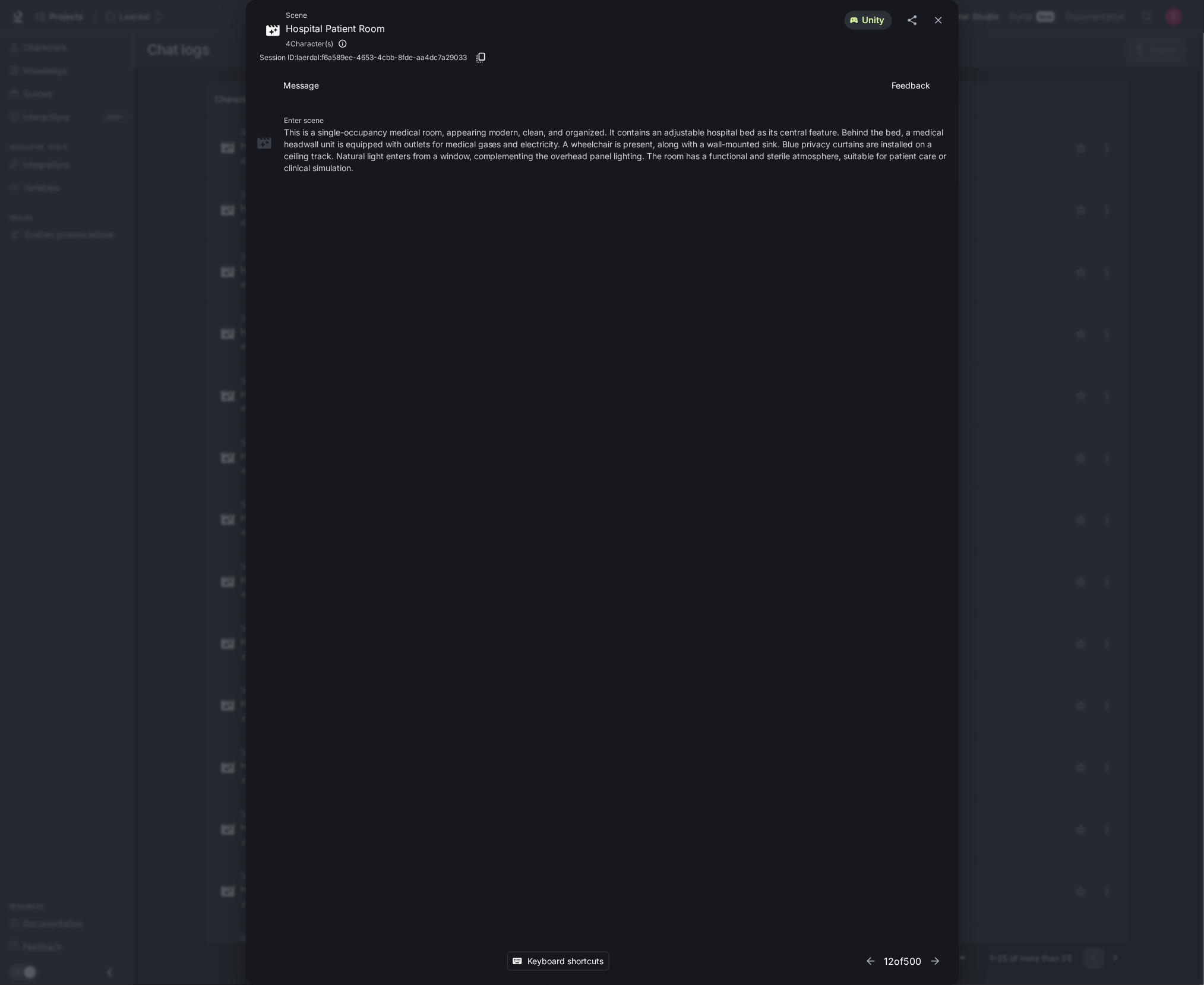
click at [1098, 250] on div "Scene Hospital Patient Room 4 Character(s) unity Session ID: laerdal:f6a589ee-4…" at bounding box center [602, 492] width 1204 height 985
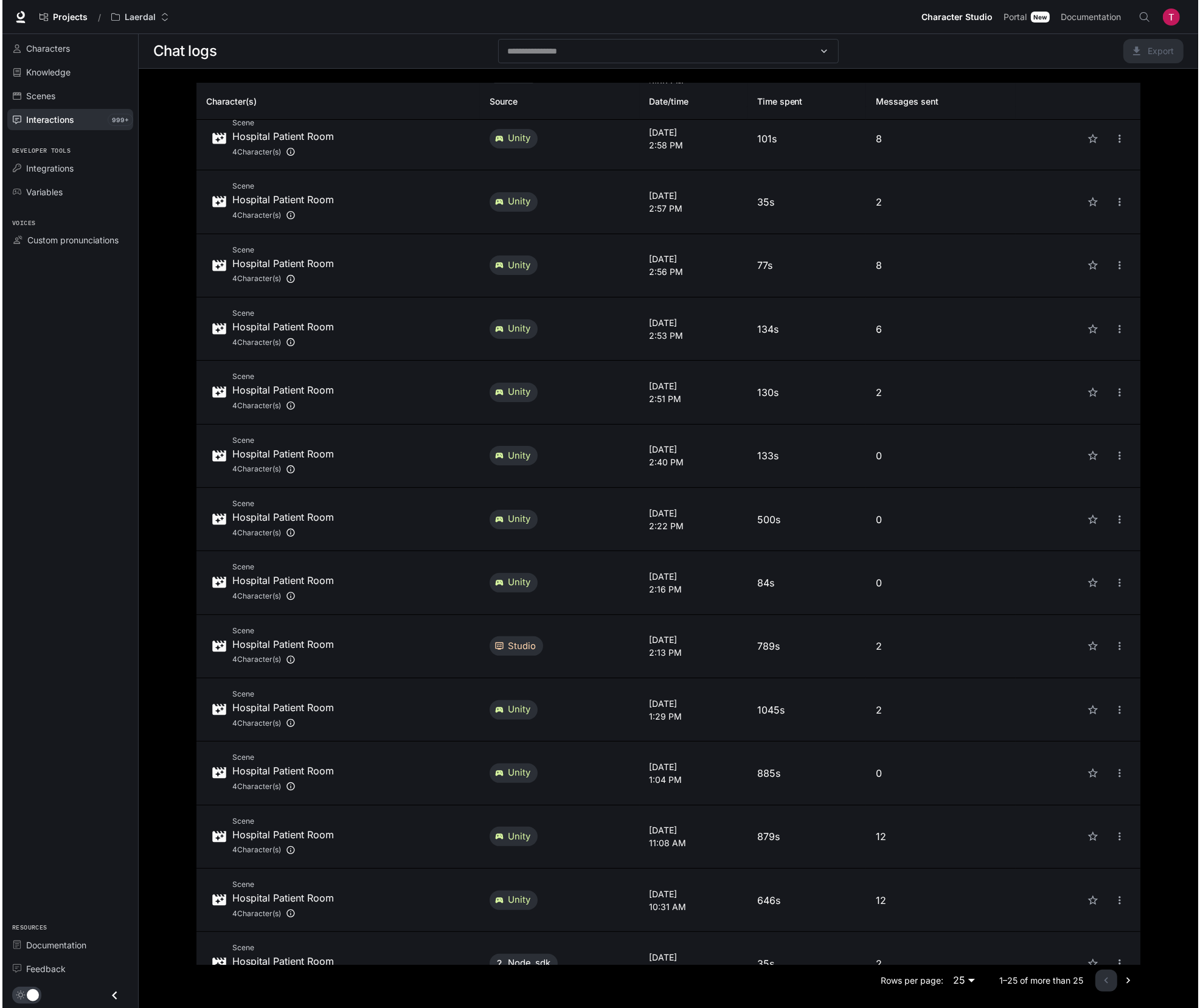
scroll to position [152, 0]
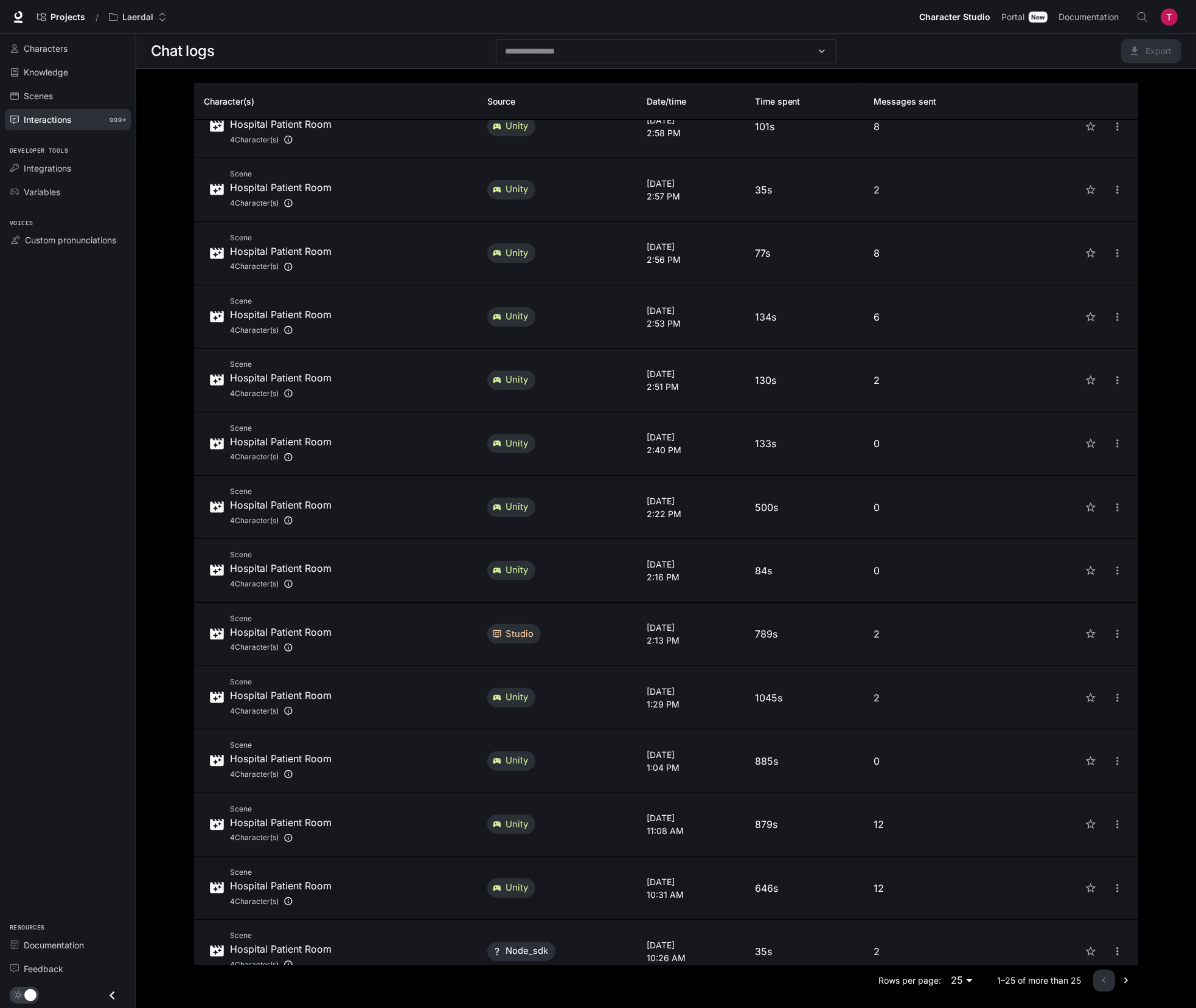
click at [385, 888] on div "Scene Hospital Patient Room 4 Character(s)" at bounding box center [336, 888] width 264 height 43
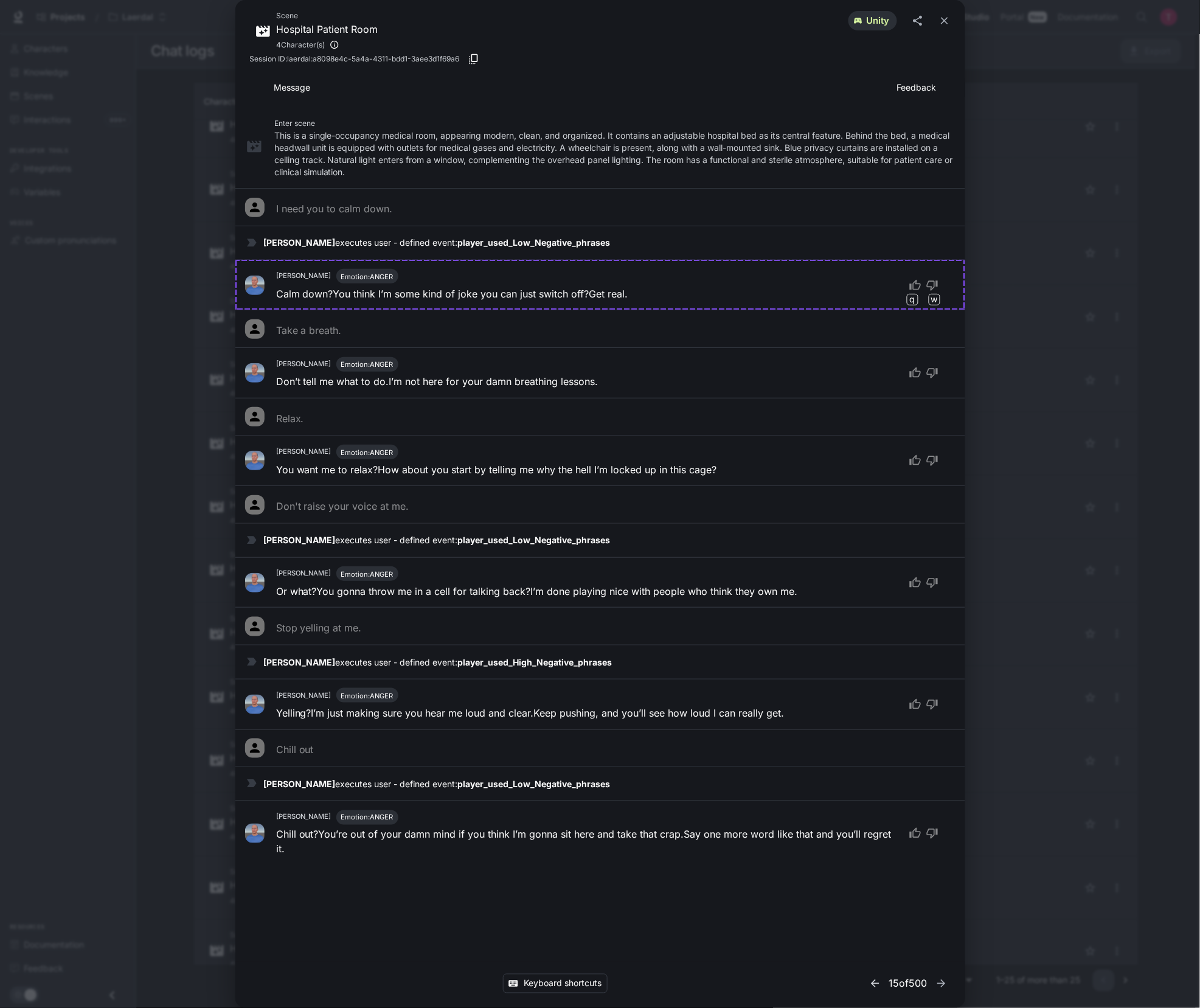
click at [869, 978] on icon "button" at bounding box center [875, 983] width 12 height 12
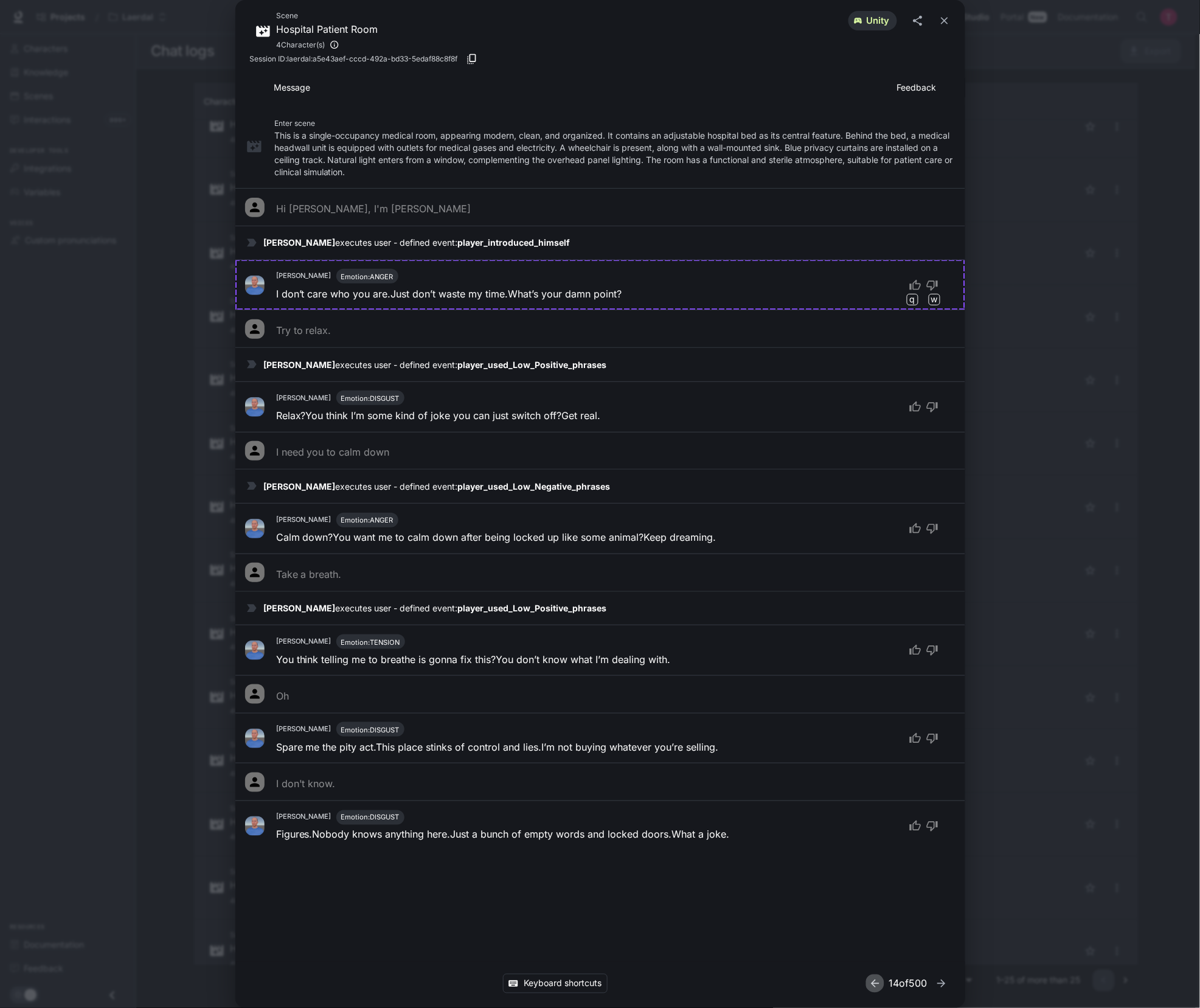
click at [872, 981] on icon "button" at bounding box center [875, 983] width 12 height 12
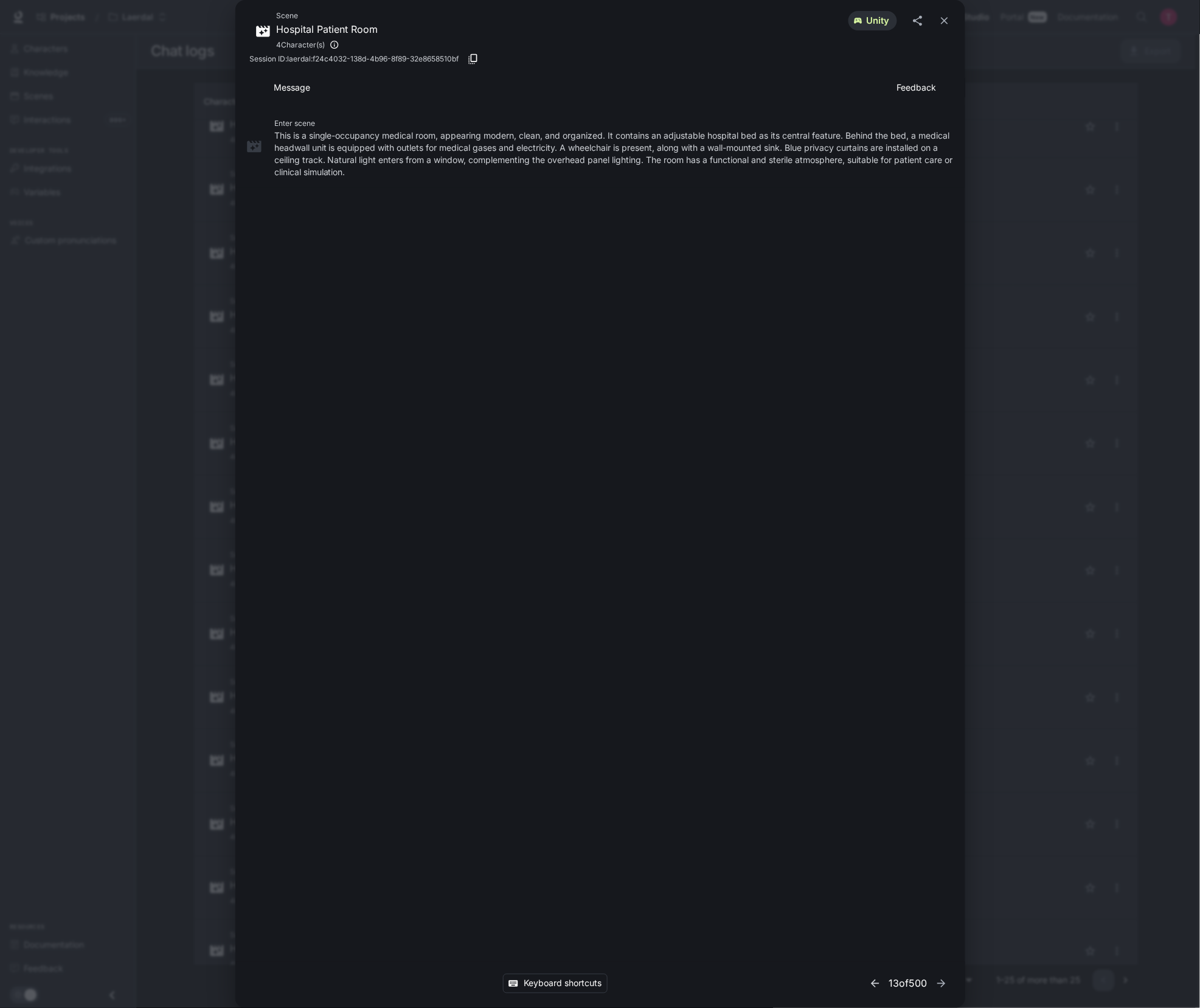
click at [872, 981] on icon "button" at bounding box center [875, 983] width 12 height 12
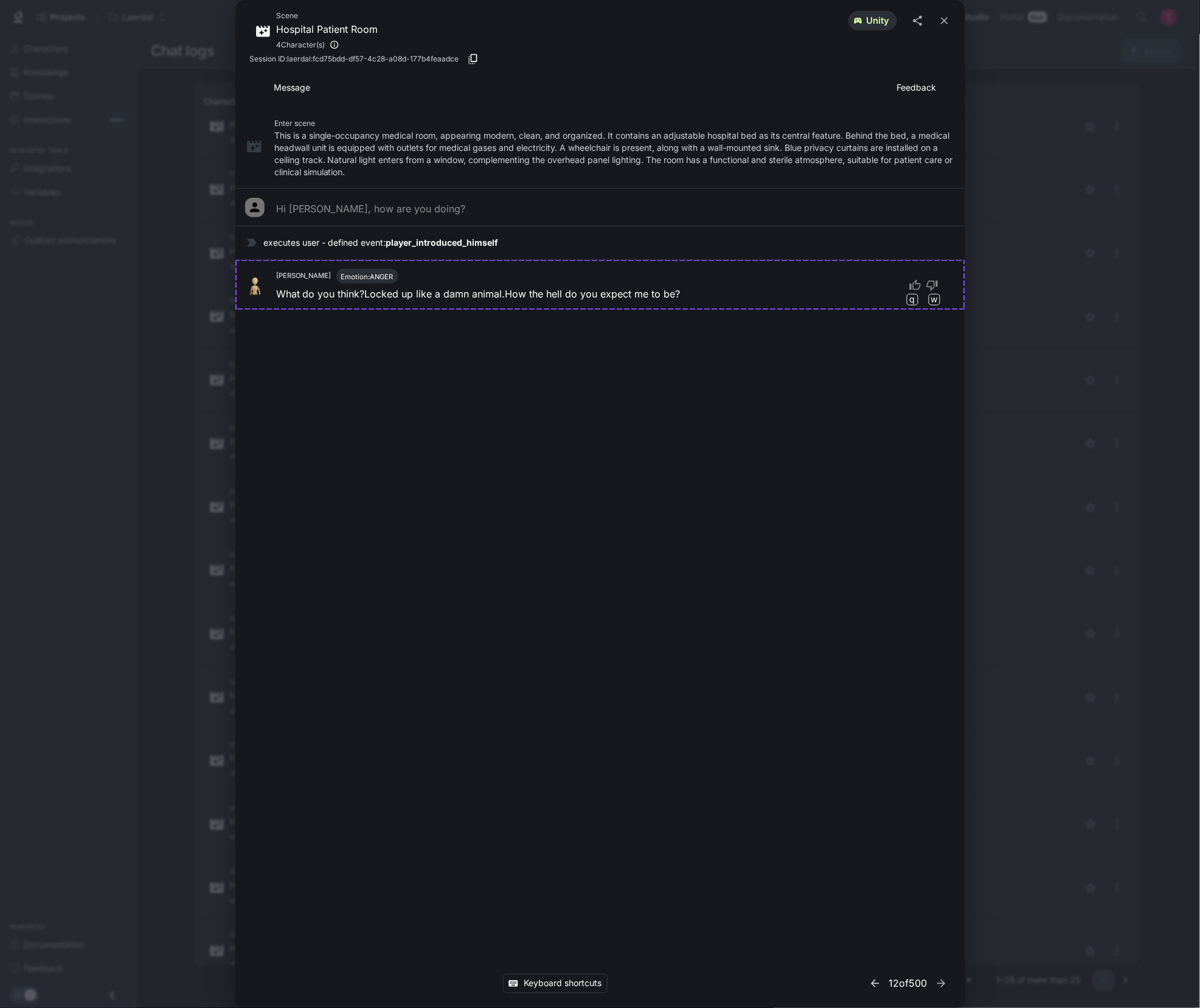
click at [872, 981] on icon "button" at bounding box center [875, 983] width 12 height 12
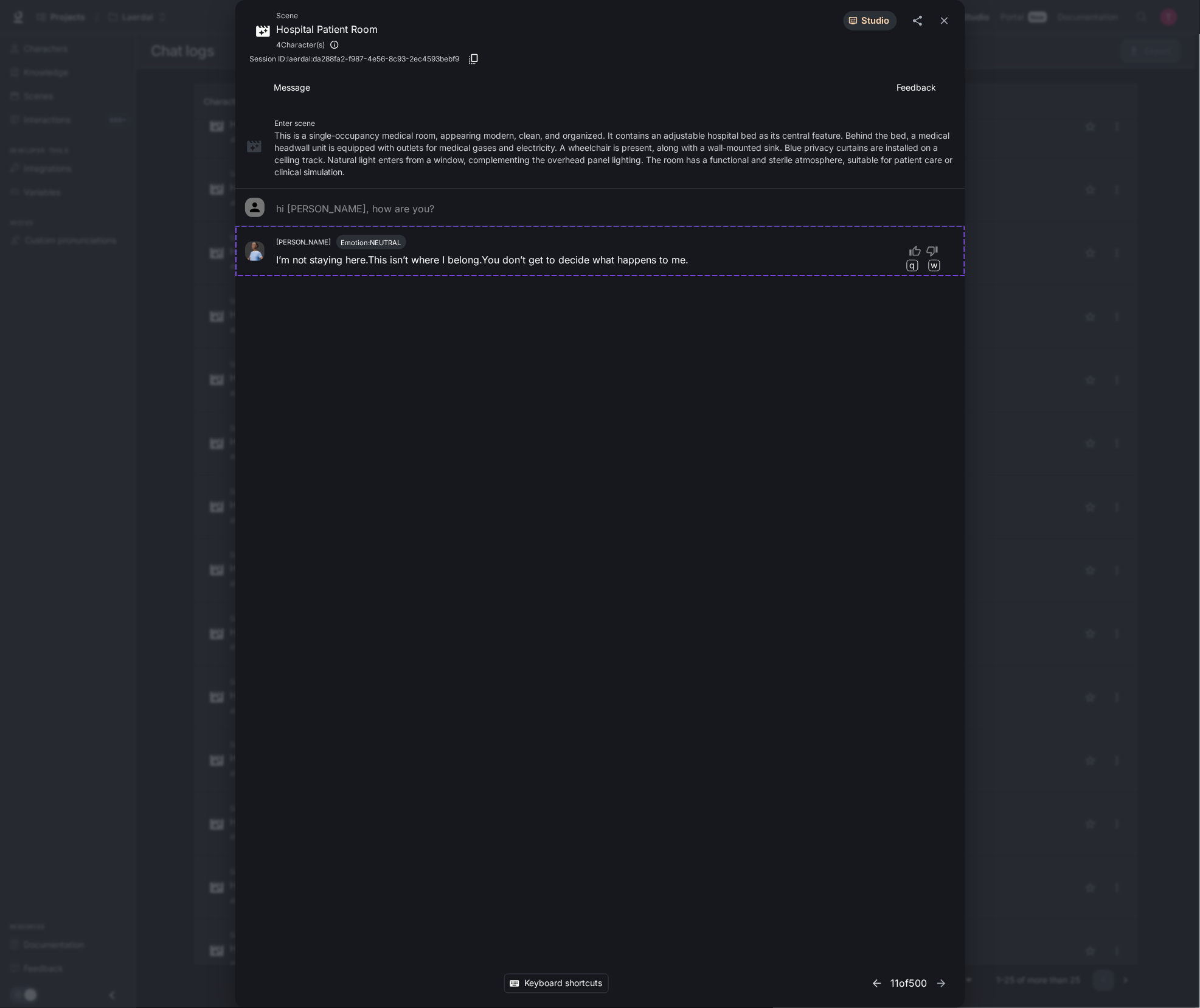
click at [873, 981] on icon "button" at bounding box center [877, 983] width 8 height 8
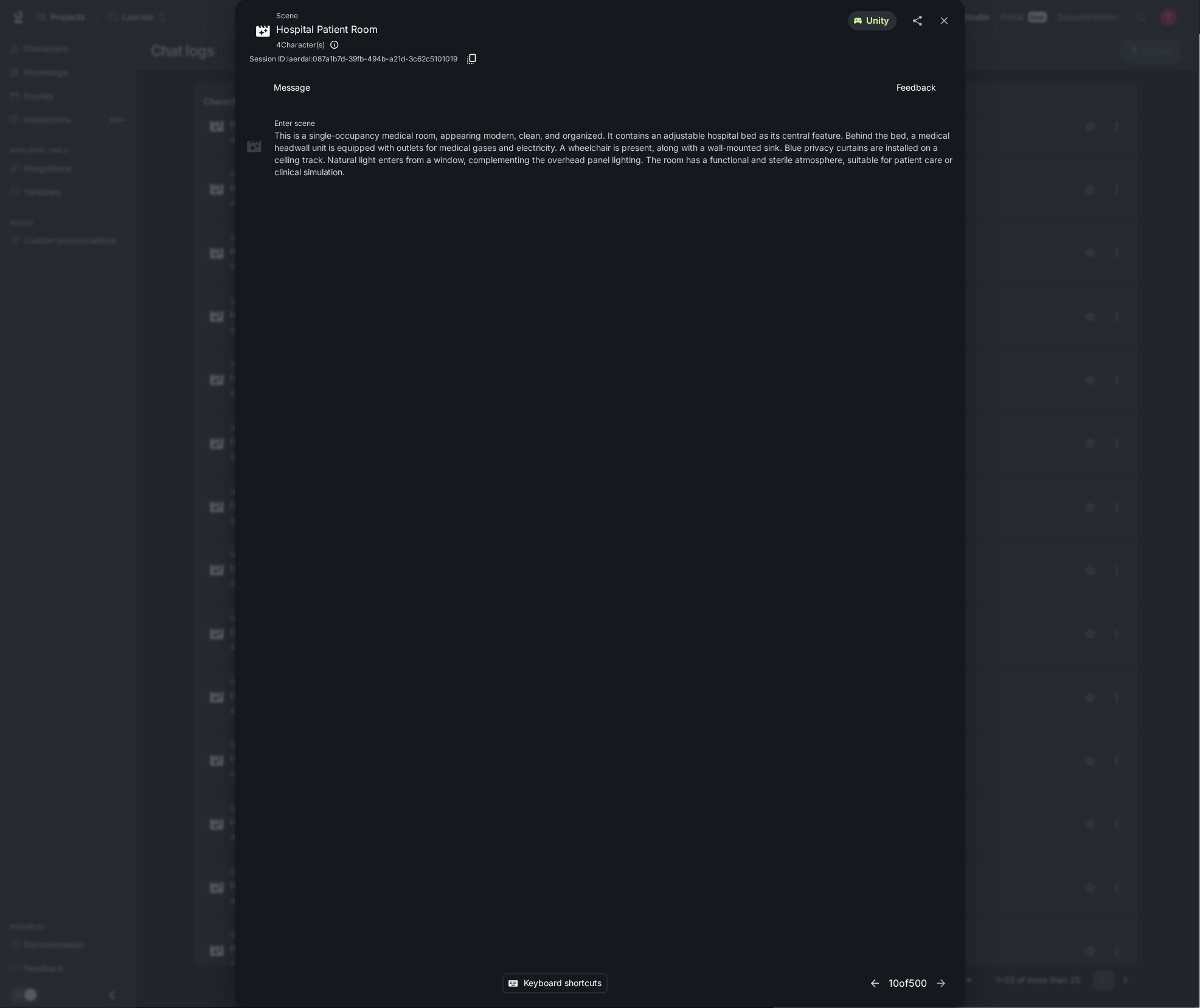
click at [872, 981] on icon "button" at bounding box center [875, 983] width 12 height 12
click at [873, 981] on icon "button" at bounding box center [879, 983] width 12 height 12
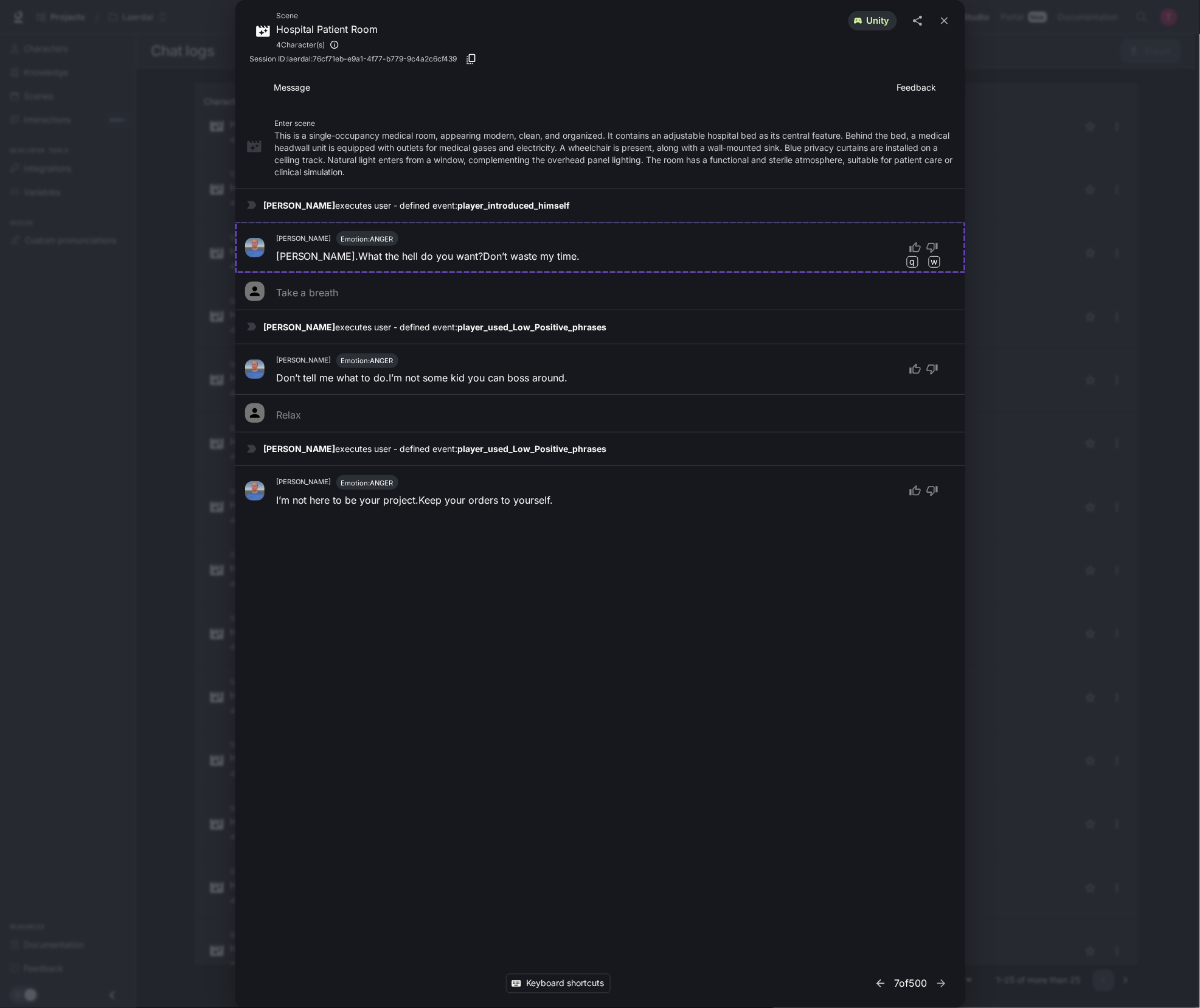
click at [875, 981] on icon "button" at bounding box center [881, 983] width 12 height 12
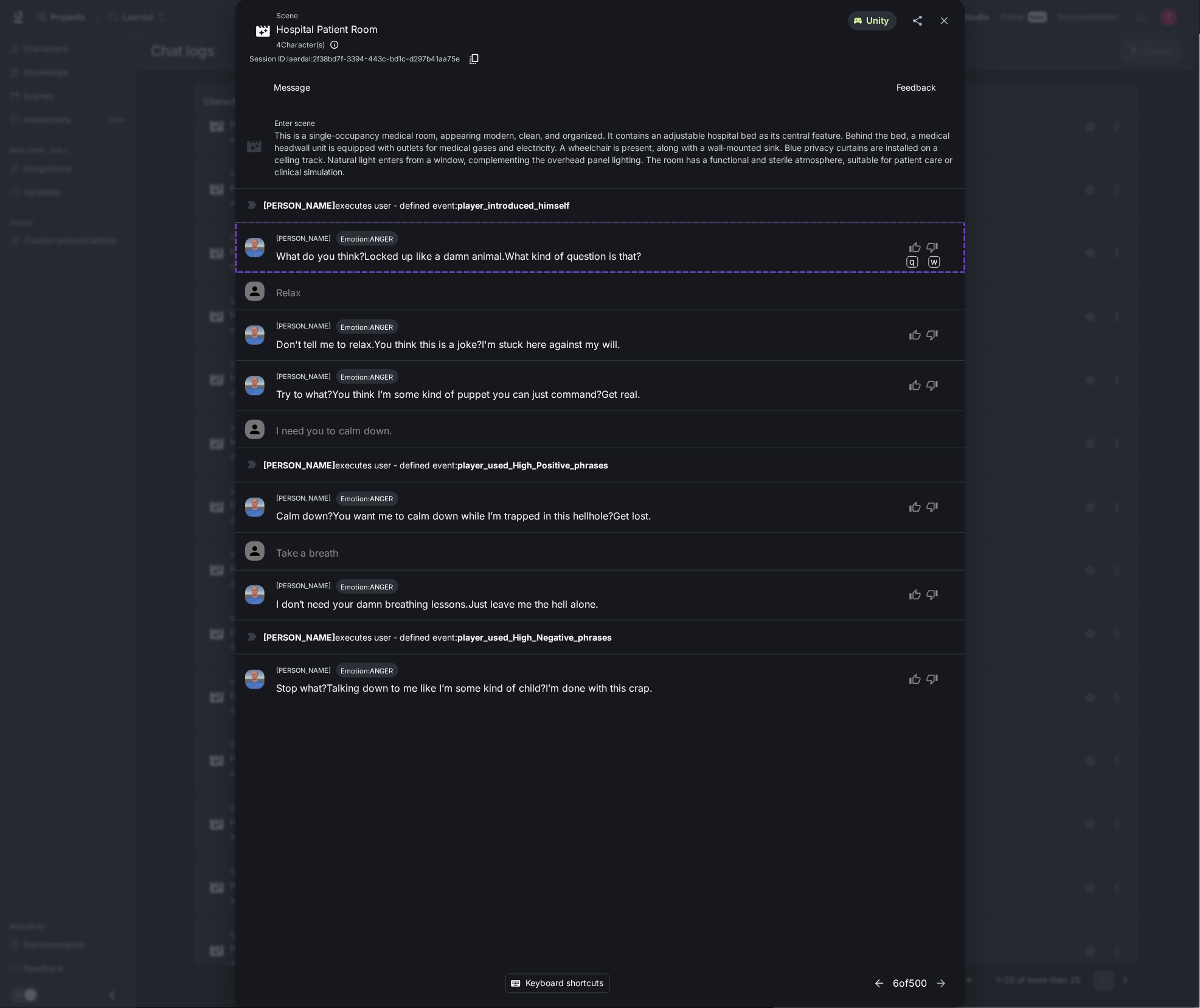
click at [870, 984] on button "button" at bounding box center [879, 984] width 19 height 19
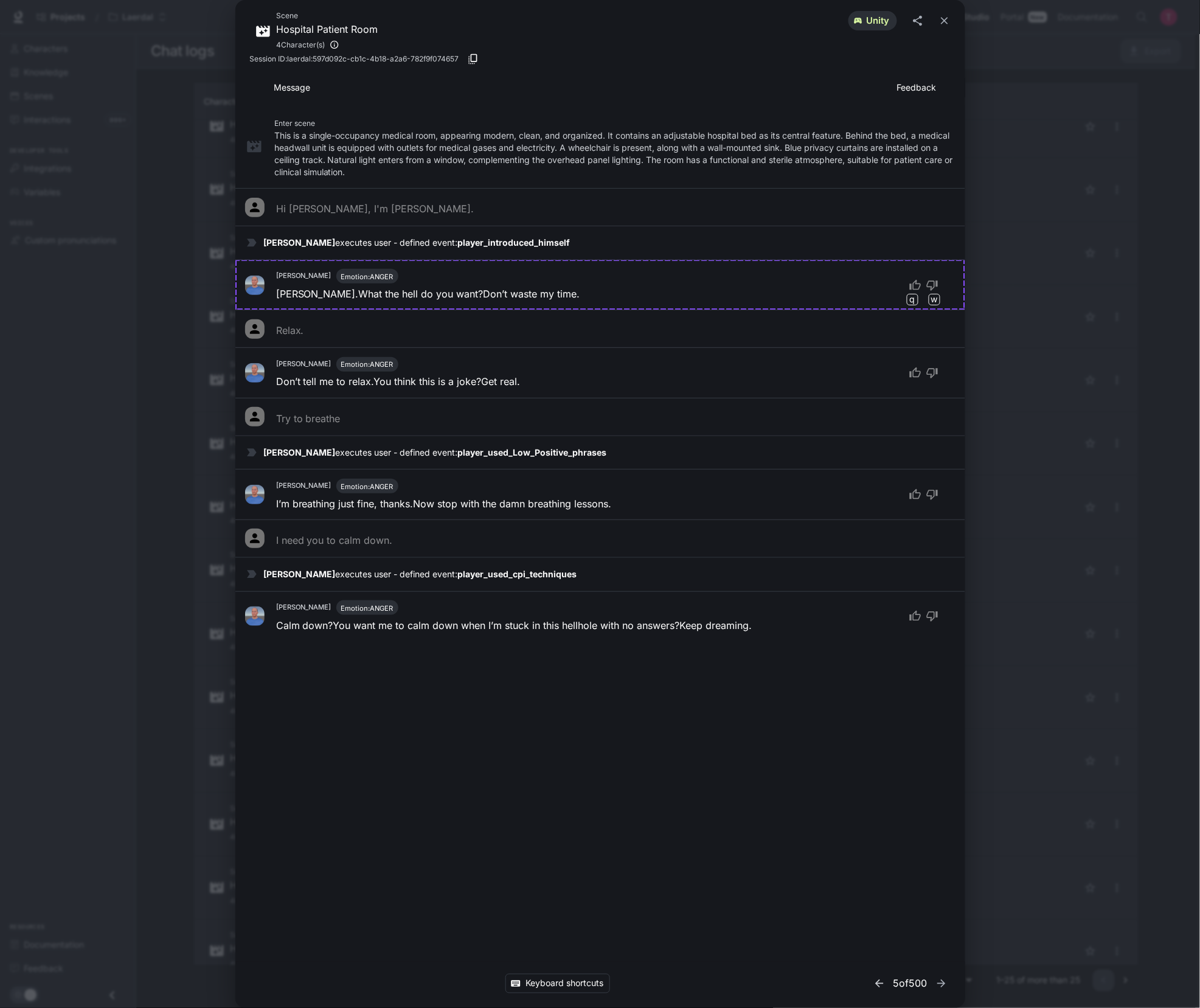
click at [873, 977] on icon "button" at bounding box center [879, 983] width 12 height 12
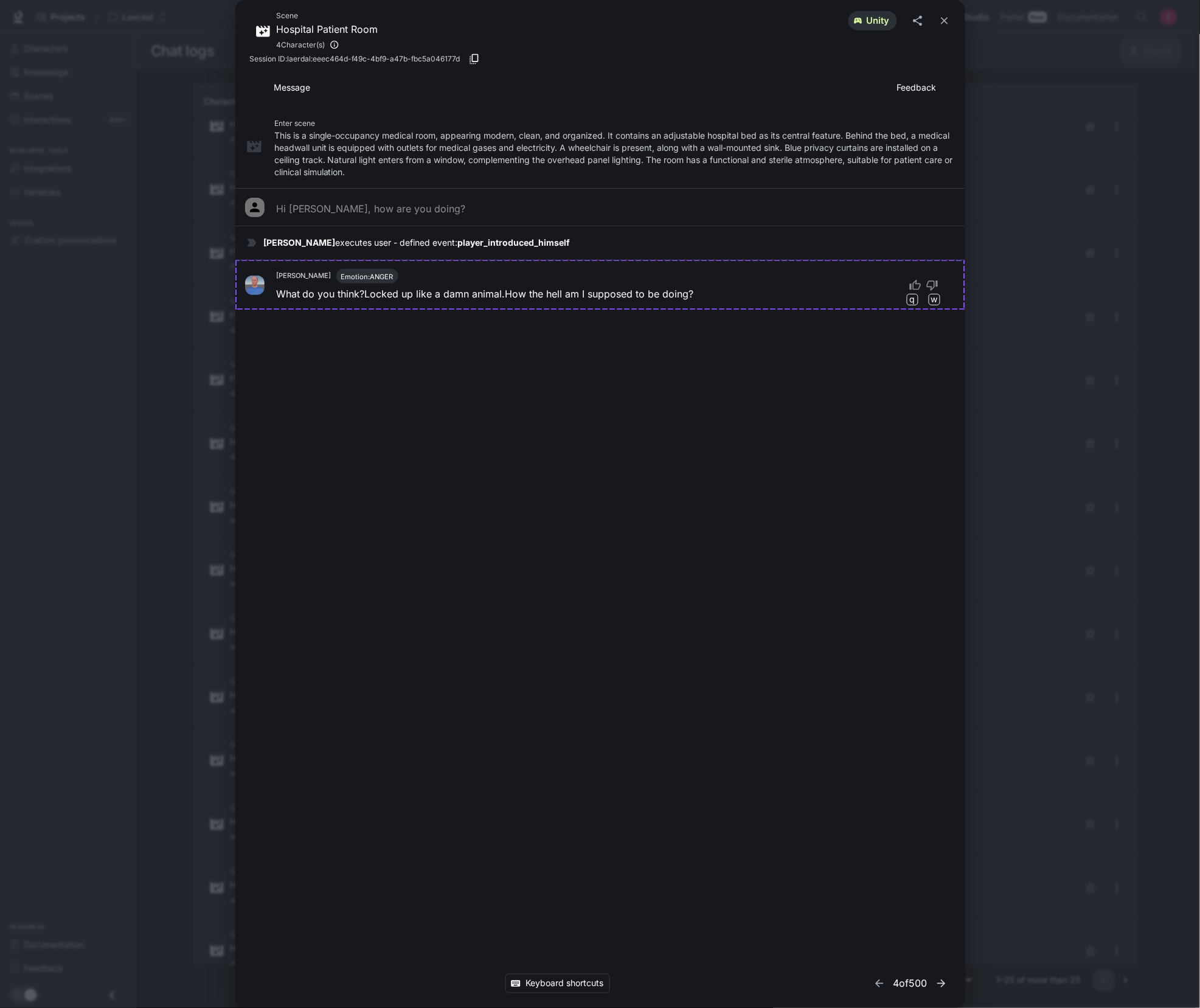
click at [941, 981] on icon "button" at bounding box center [941, 983] width 12 height 12
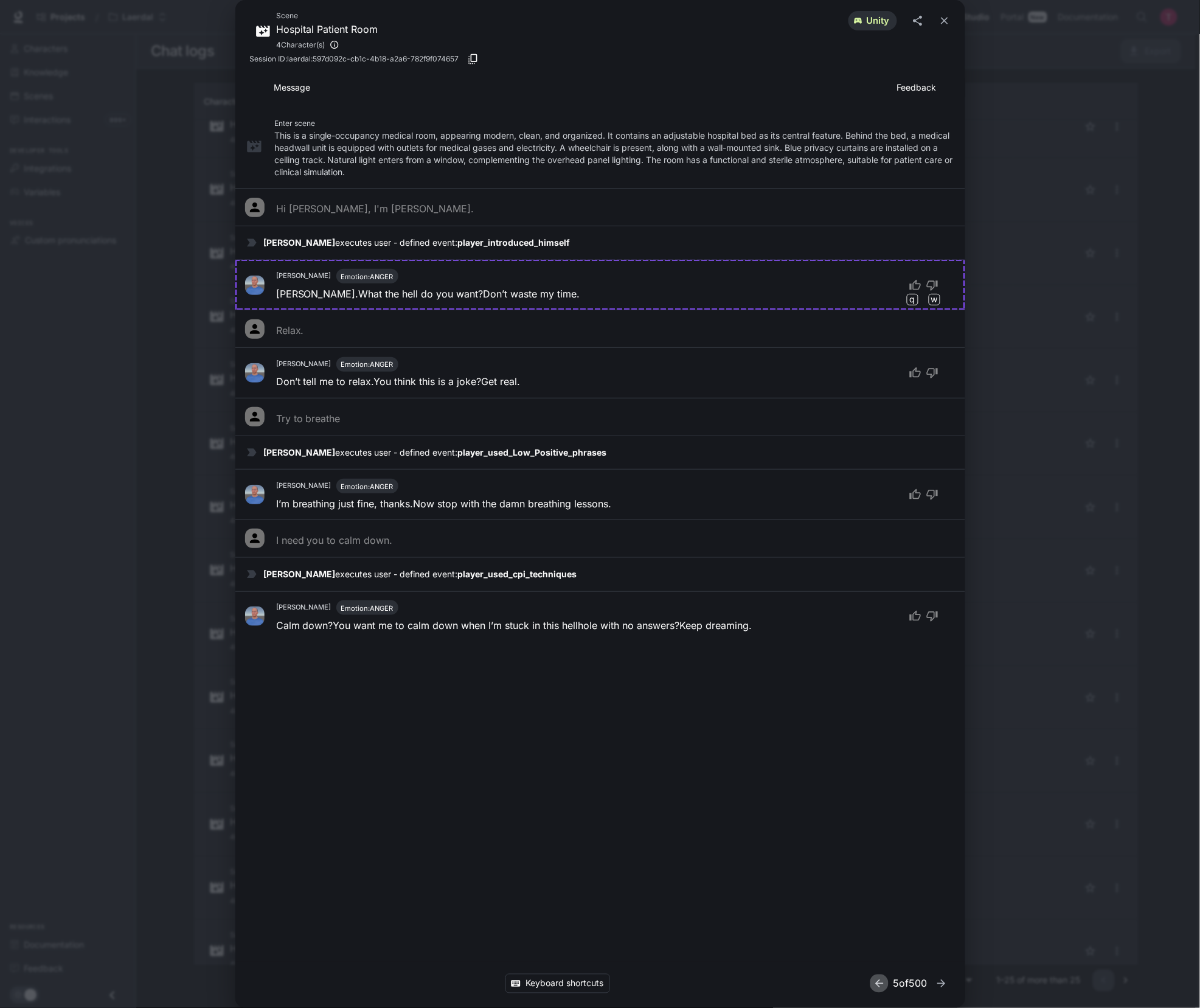
click at [873, 986] on icon "button" at bounding box center [879, 983] width 12 height 12
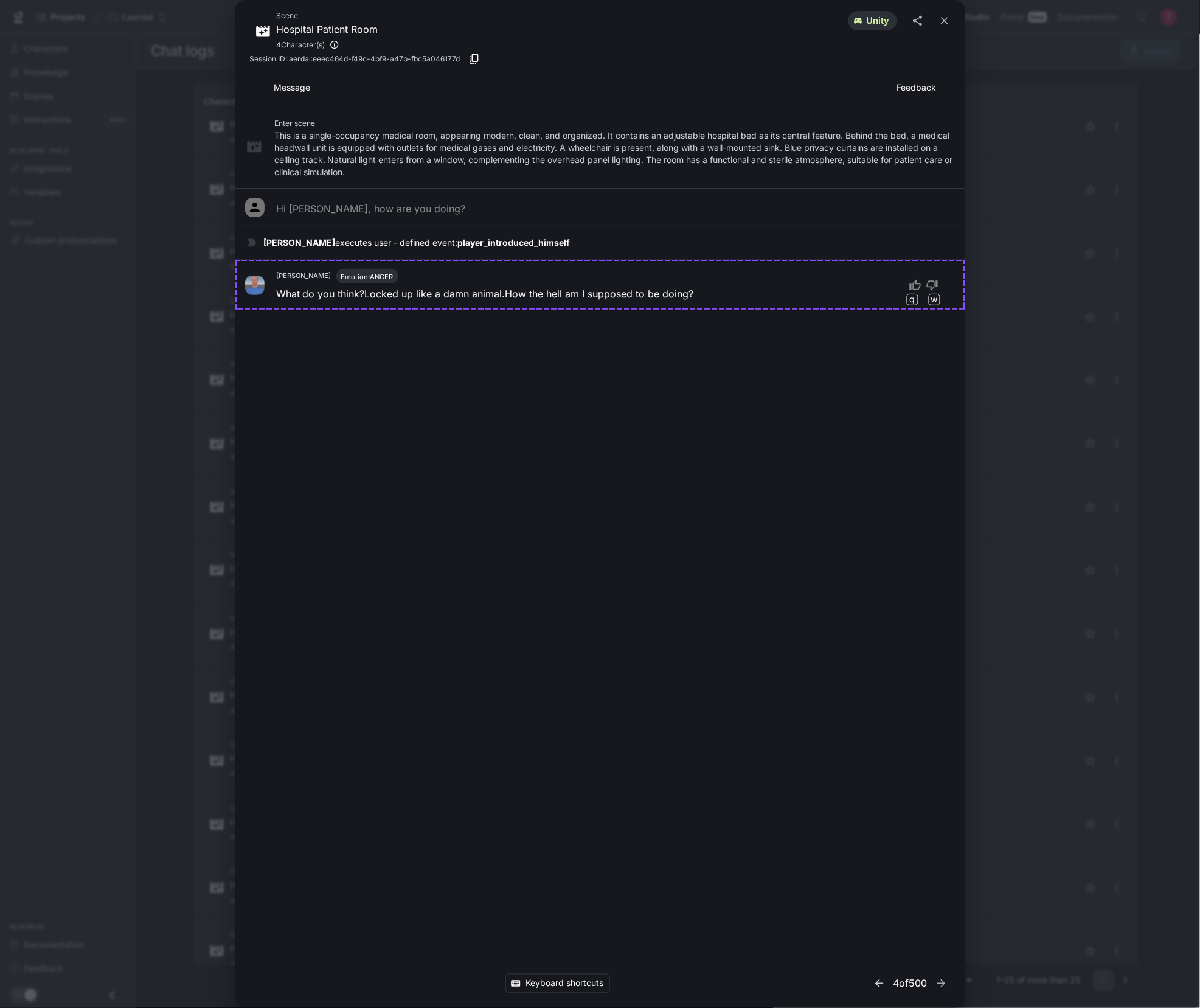
click at [873, 986] on icon "button" at bounding box center [879, 983] width 12 height 12
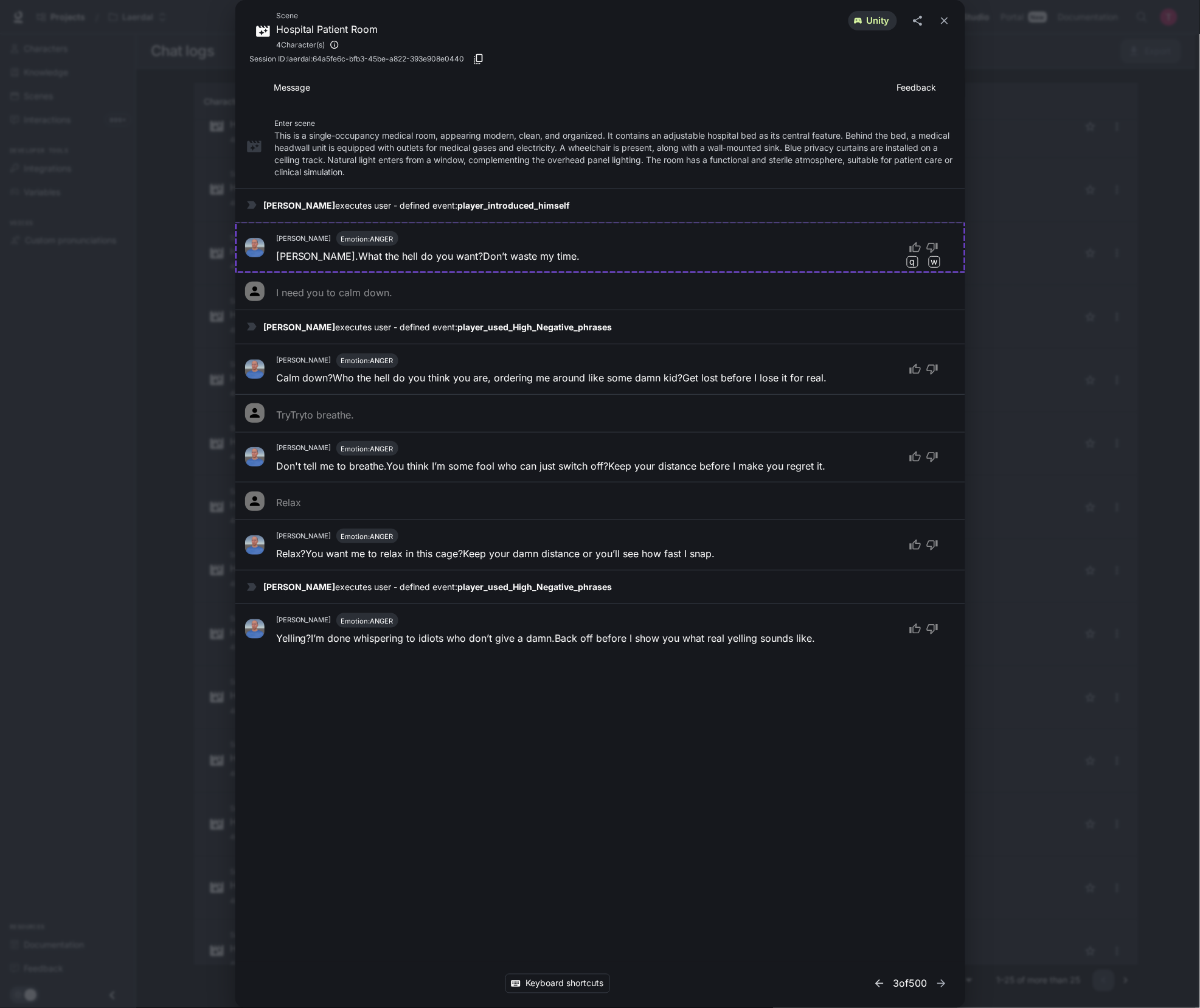
click at [873, 986] on icon "button" at bounding box center [879, 983] width 12 height 12
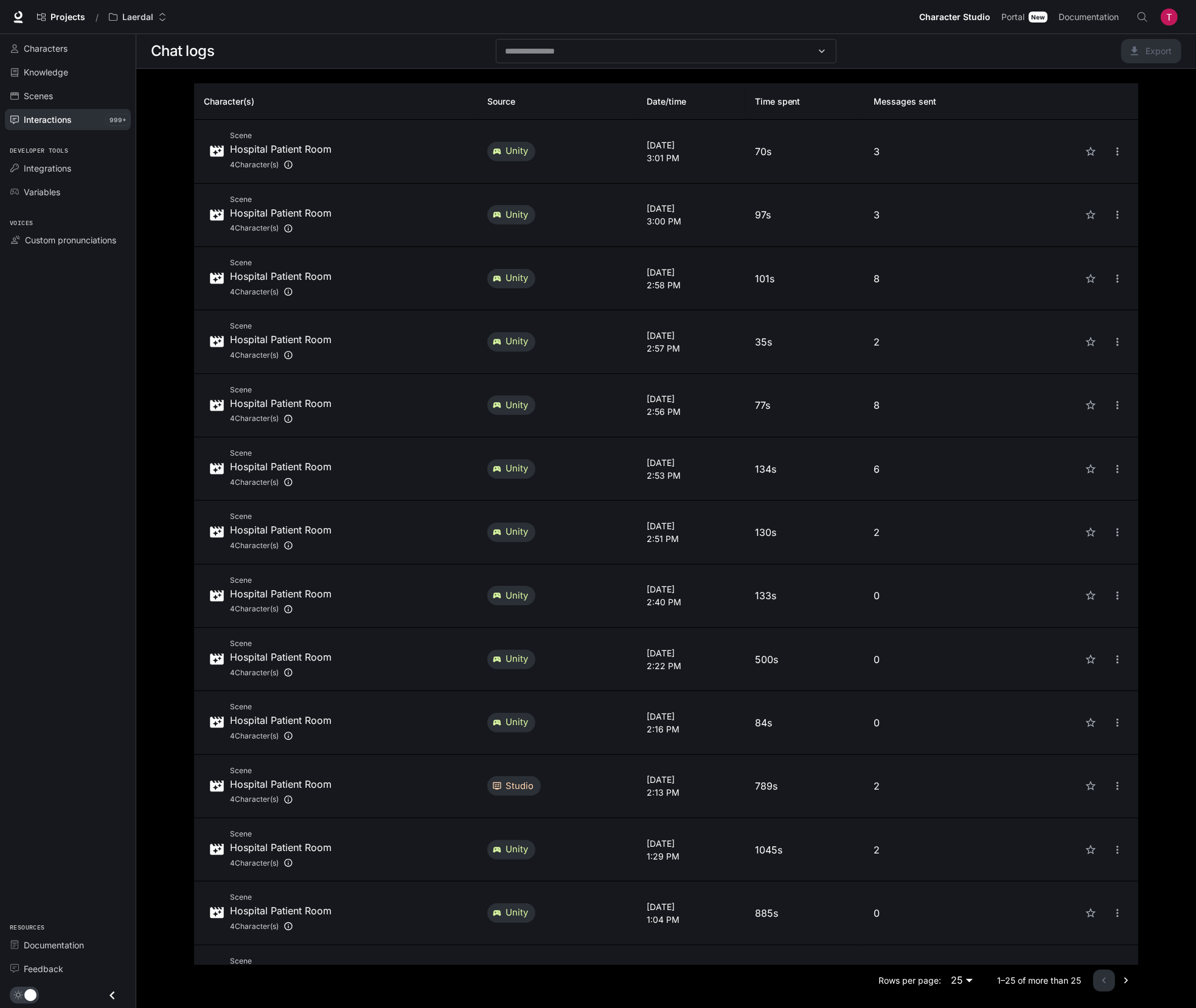
drag, startPoint x: 0, startPoint y: 0, endPoint x: 727, endPoint y: 284, distance: 780.5
click at [727, 284] on p "2:58 PM" at bounding box center [692, 285] width 88 height 13
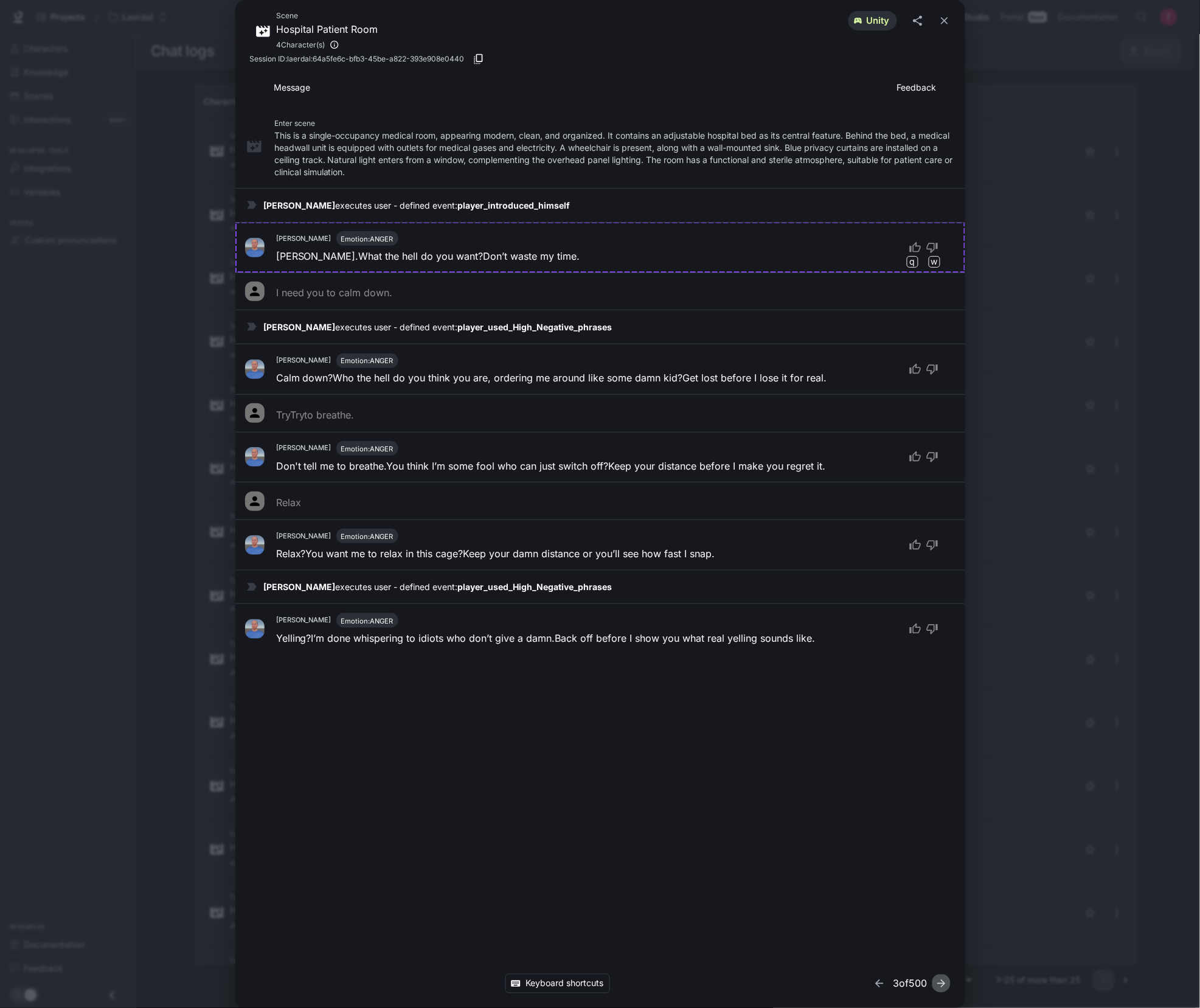
click at [938, 977] on icon "button" at bounding box center [941, 983] width 12 height 12
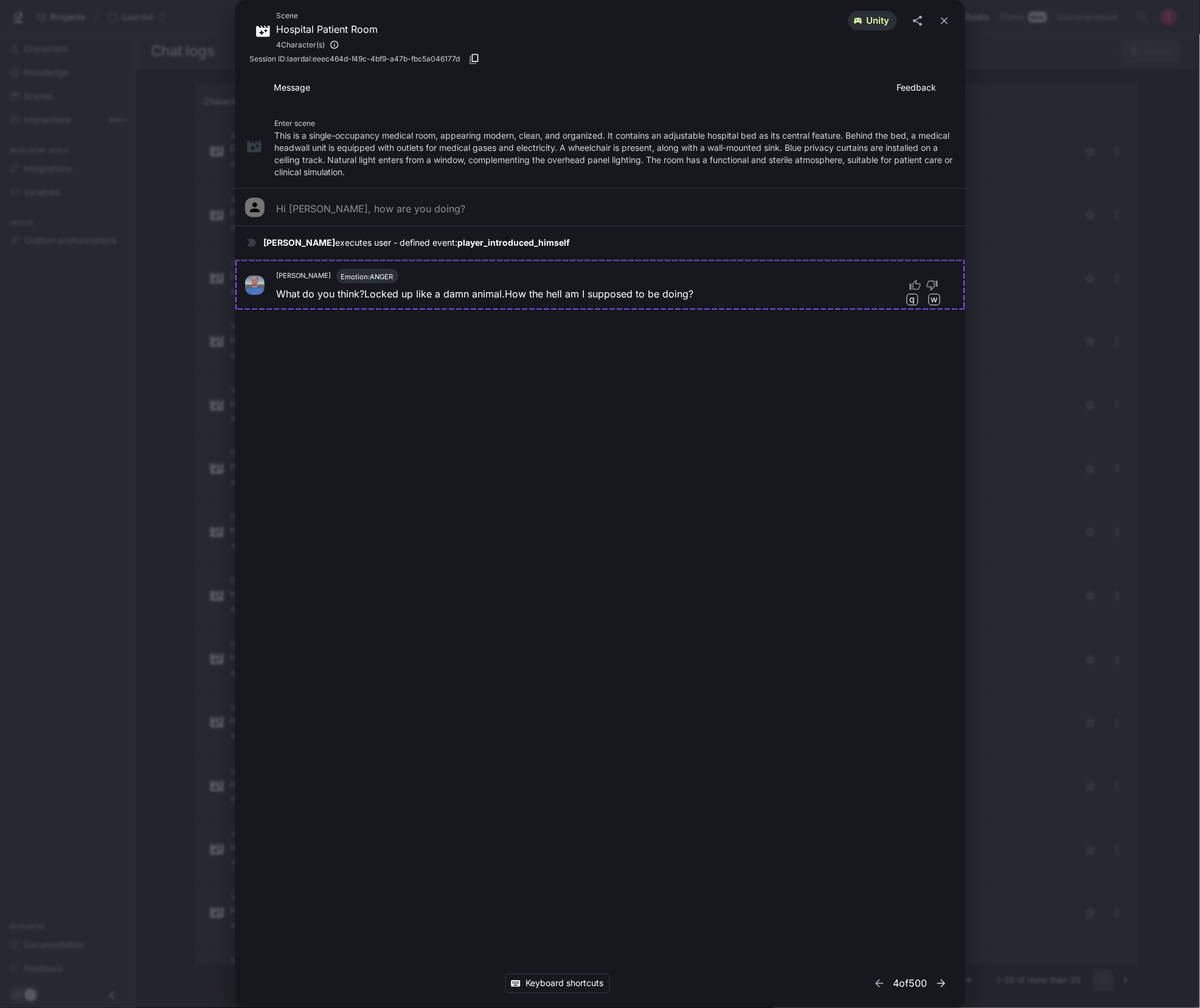
click at [944, 986] on icon "button" at bounding box center [941, 983] width 12 height 12
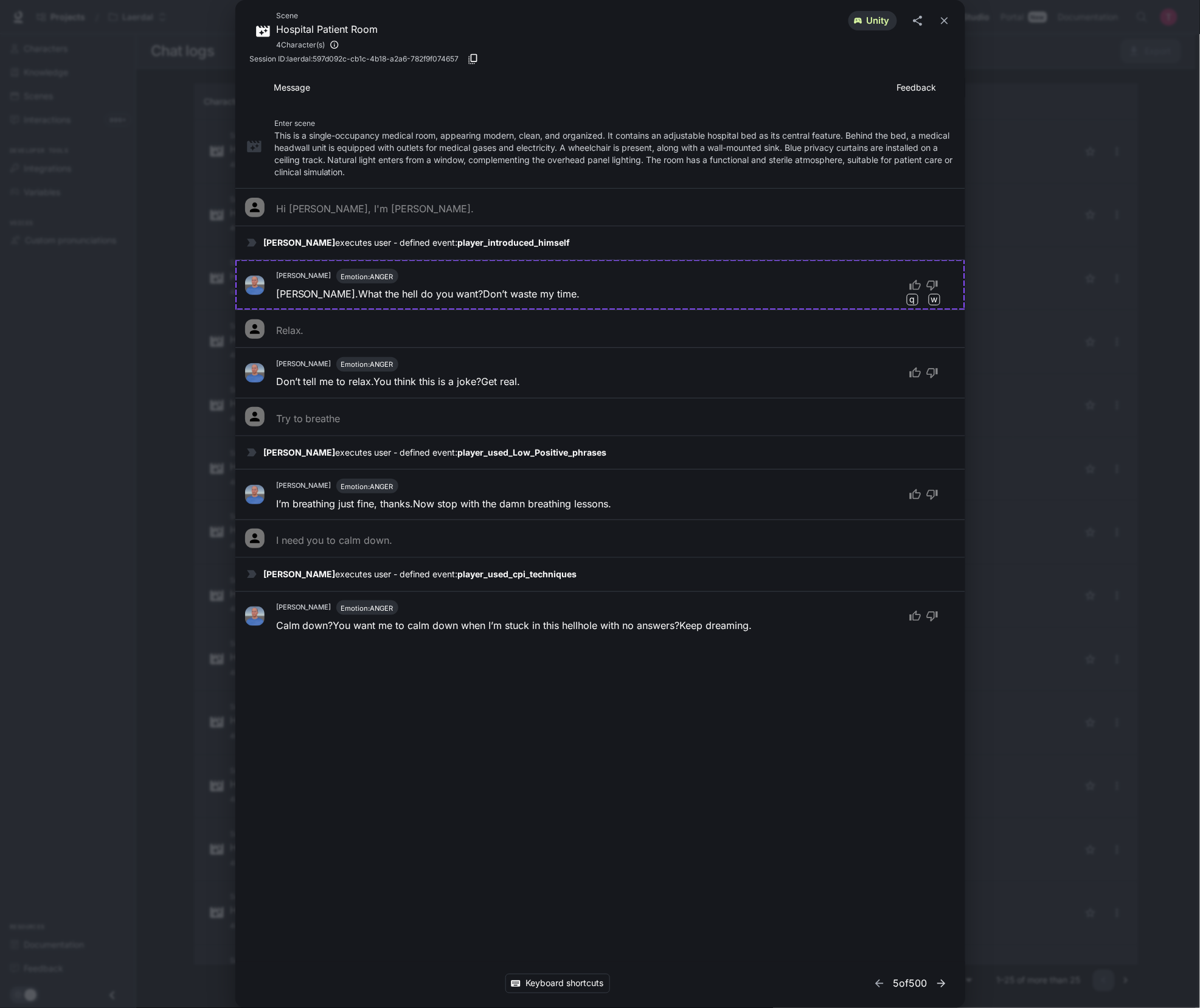
click at [938, 984] on icon "button" at bounding box center [941, 983] width 8 height 8
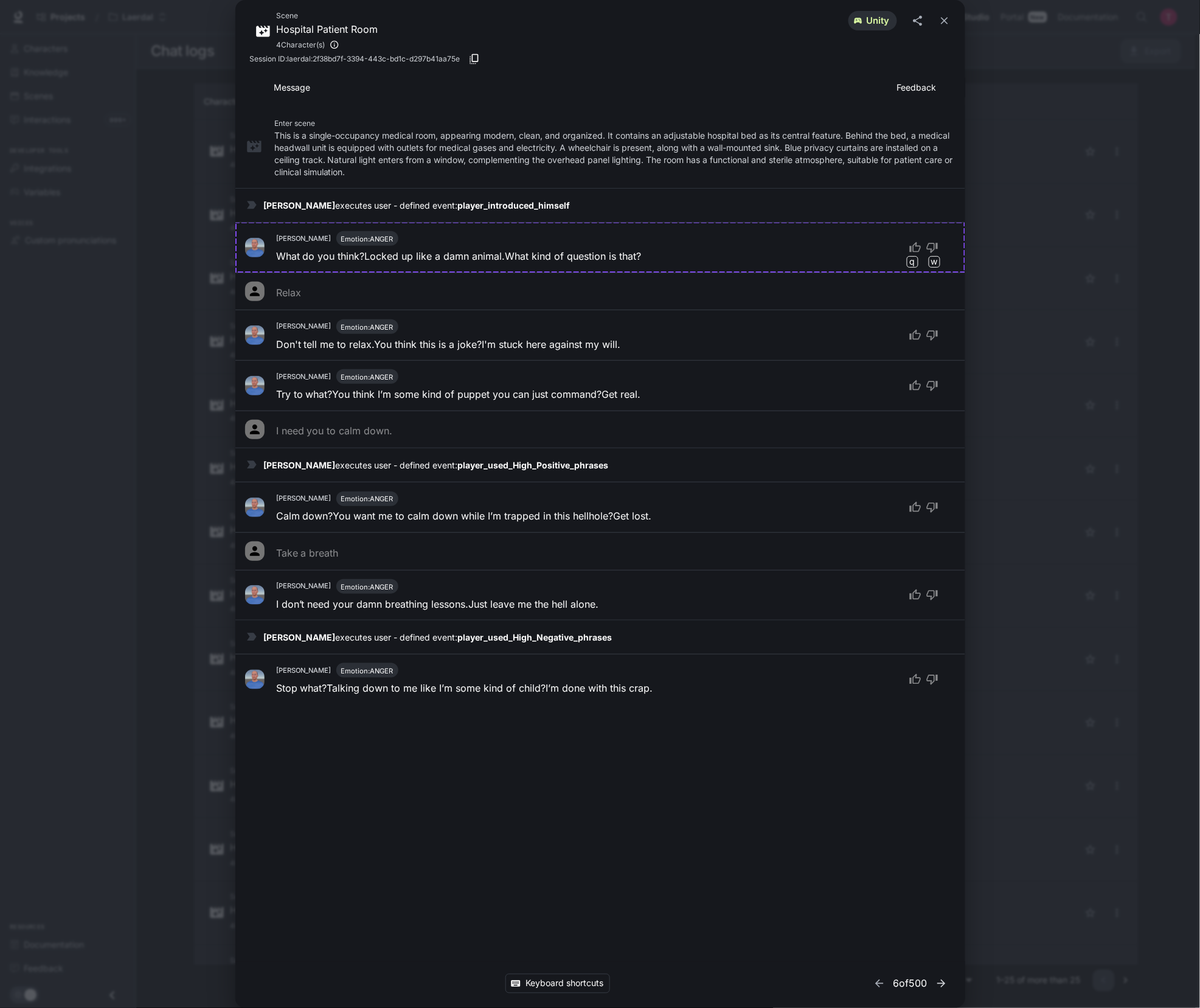
click at [938, 984] on icon "button" at bounding box center [941, 983] width 8 height 8
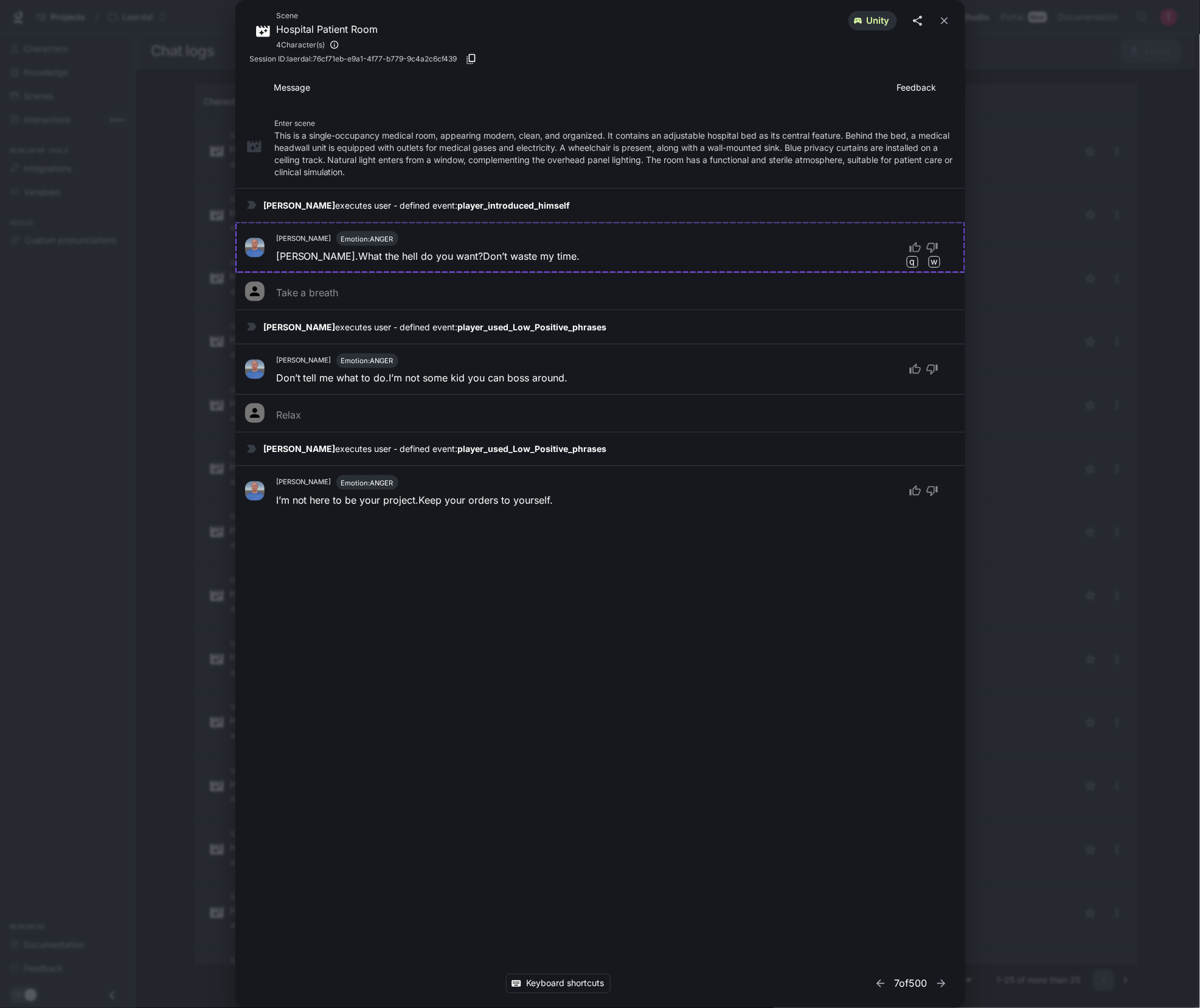
click at [916, 19] on icon "share" at bounding box center [918, 21] width 9 height 10
click at [250, 415] on icon at bounding box center [254, 413] width 15 height 15
drag, startPoint x: 336, startPoint y: 421, endPoint x: 198, endPoint y: 247, distance: 222.1
click at [198, 247] on div "Scene Hospital Patient Room 4 Character(s) unity Session ID: laerdal:76cf71eb-e…" at bounding box center [600, 504] width 1200 height 1008
copy ul "Take a breath James Turner executes user - defined event: player_used_Low_Posit…"
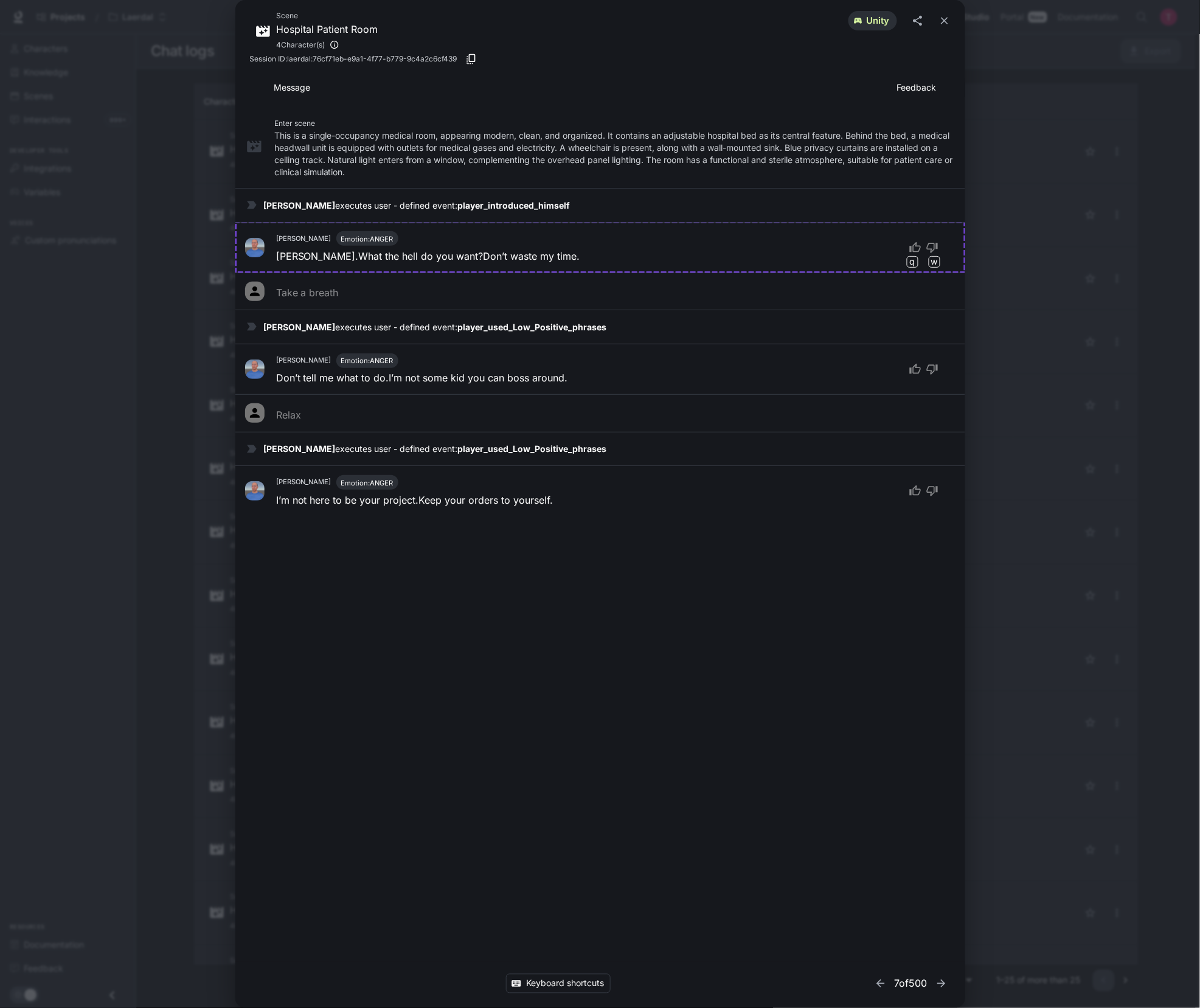
click at [508, 640] on div "Message Feedback Enter scene This is a single-occupancy medical room, appearing…" at bounding box center [600, 520] width 730 height 884
click at [286, 86] on p "Message" at bounding box center [585, 88] width 623 height 12
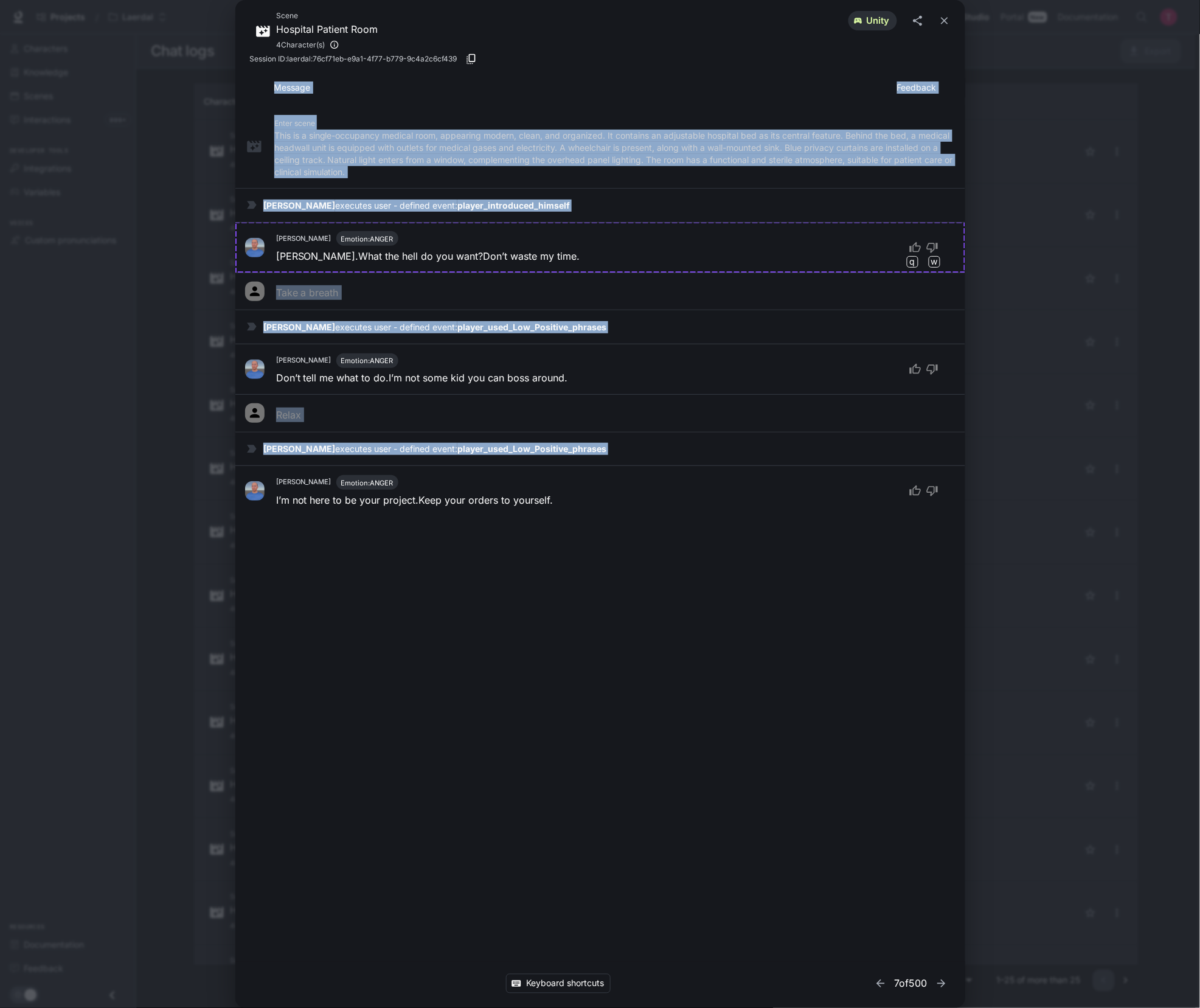
drag, startPoint x: 258, startPoint y: 83, endPoint x: 885, endPoint y: 612, distance: 820.3
click at [885, 612] on div "Message Feedback Enter scene This is a single-occupancy medical room, appearing…" at bounding box center [600, 520] width 730 height 884
copy div "Message Feedback Enter scene This is a single-occupancy medical room, appearing…"
click at [420, 713] on div "Message Feedback Enter scene This is a single-occupancy medical room, appearing…" at bounding box center [600, 520] width 730 height 884
